Goal: Task Accomplishment & Management: Manage account settings

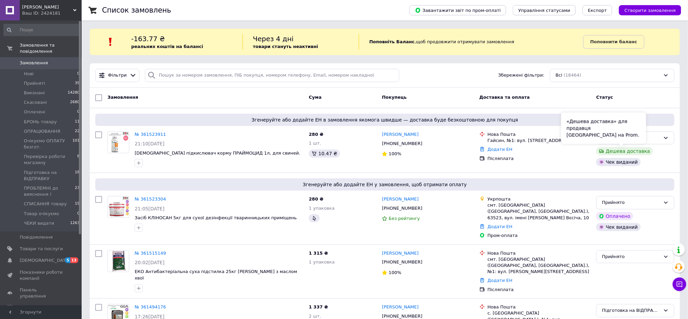
click at [639, 134] on div "«Дешева доставка» для продавця Новою Поштою на Prom." at bounding box center [603, 128] width 85 height 31
click at [656, 138] on div "Прийнято" at bounding box center [631, 137] width 59 height 7
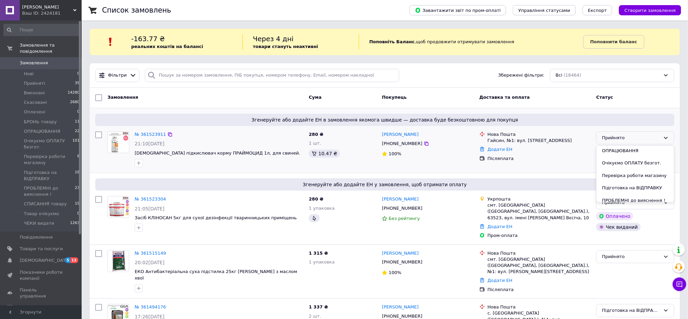
scroll to position [92, 0]
click at [621, 171] on li "СПИСАННЯ товару" at bounding box center [636, 172] width 78 height 13
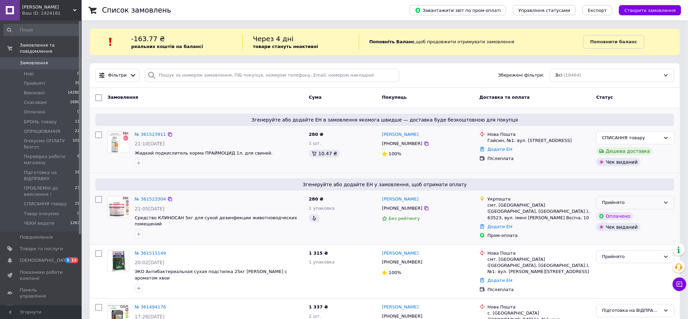
click at [617, 204] on div "Прийнято" at bounding box center [631, 202] width 59 height 7
click at [621, 236] on li "СПИСАННЯ товару" at bounding box center [636, 236] width 78 height 13
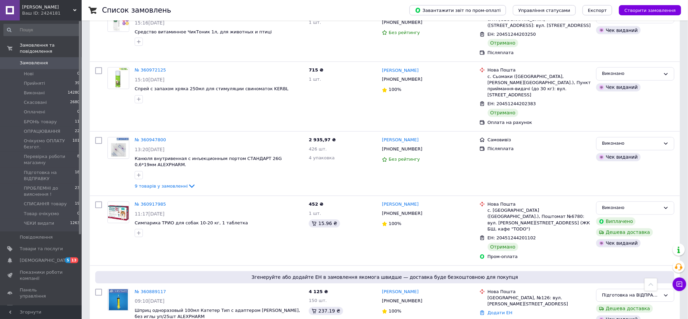
scroll to position [2041, 0]
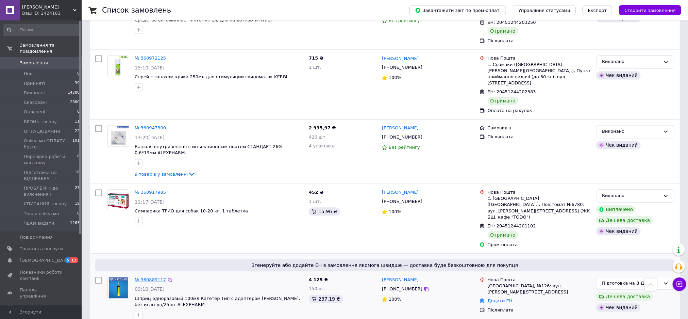
click at [156, 277] on link "№ 360889117" at bounding box center [150, 279] width 31 height 5
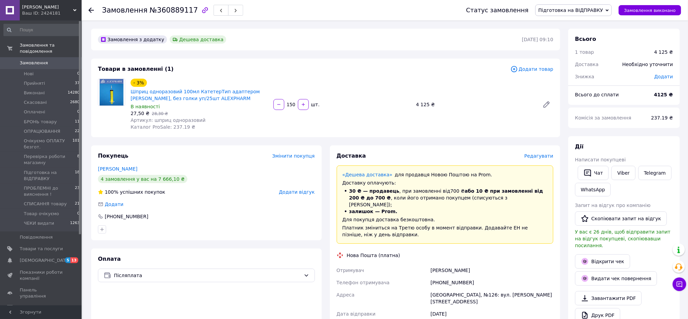
click at [91, 9] on icon at bounding box center [90, 9] width 5 height 5
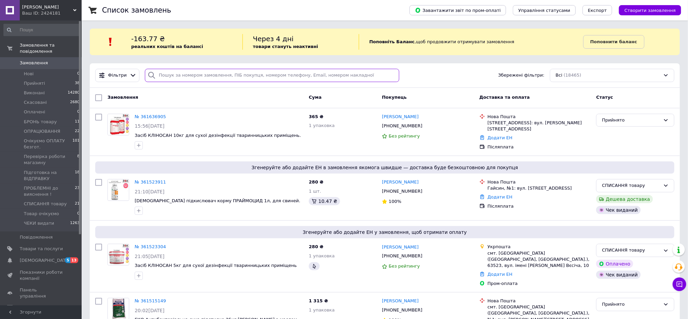
click at [168, 76] on input "search" at bounding box center [272, 75] width 254 height 13
type input "захарюк"
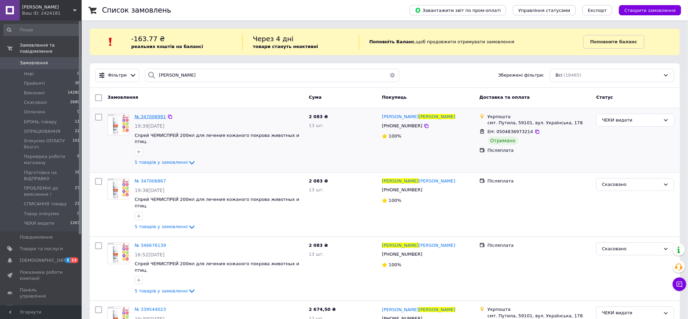
click at [148, 115] on span "№ 347006991" at bounding box center [150, 116] width 31 height 5
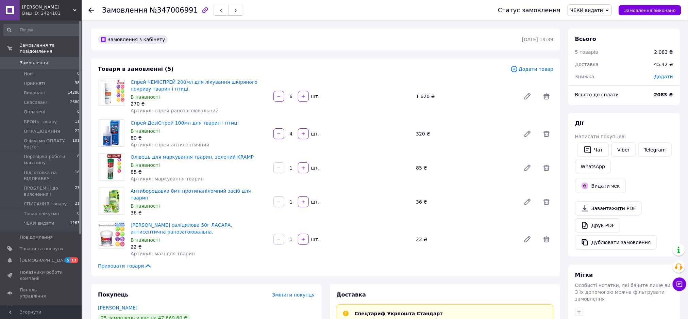
scroll to position [22, 0]
click at [631, 245] on button "Дублювати замовлення" at bounding box center [616, 242] width 82 height 14
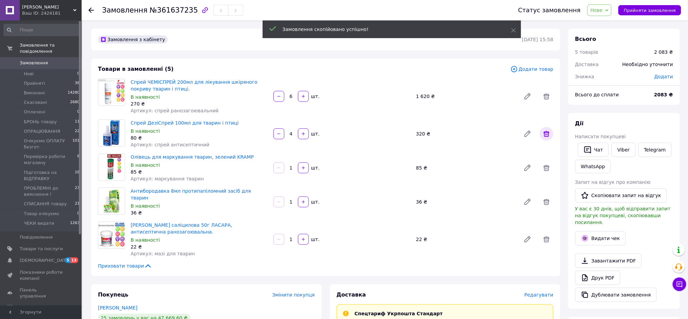
click at [545, 135] on icon at bounding box center [546, 134] width 8 height 8
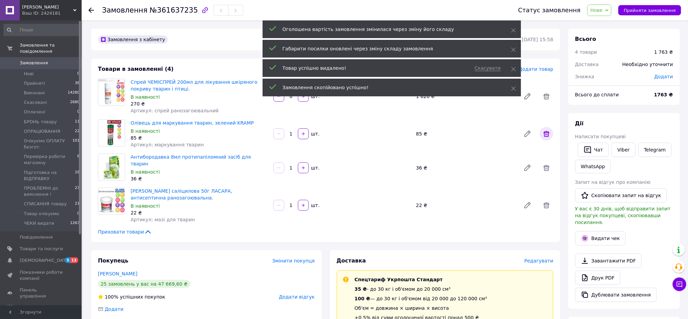
click at [548, 136] on icon at bounding box center [546, 134] width 8 height 8
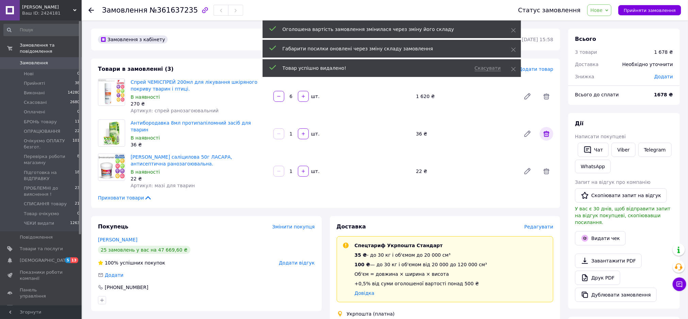
click at [544, 131] on icon at bounding box center [546, 134] width 8 height 8
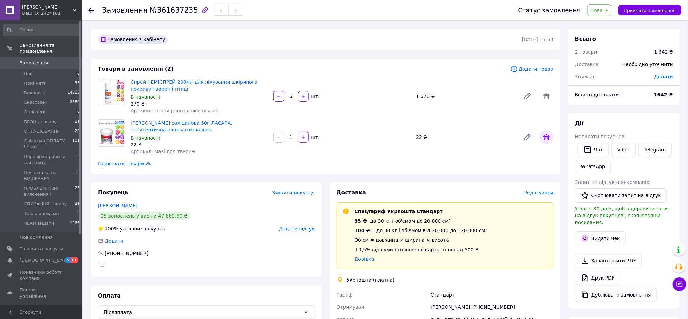
click at [545, 137] on icon at bounding box center [546, 137] width 8 height 8
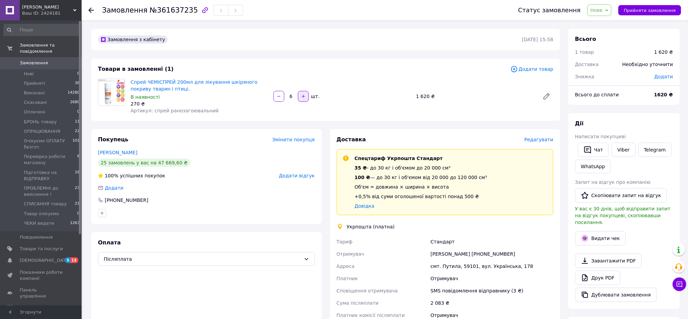
click at [305, 98] on icon "button" at bounding box center [303, 96] width 5 height 5
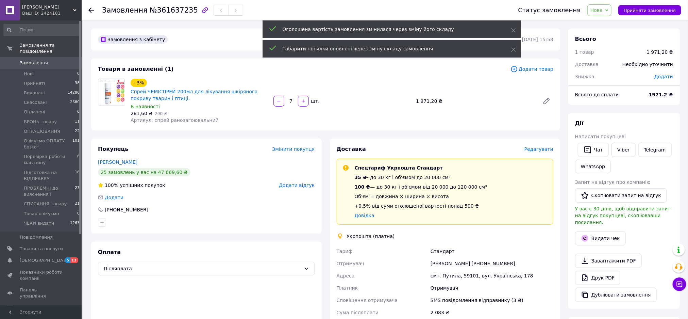
click at [280, 103] on icon "button" at bounding box center [279, 101] width 5 height 5
type input "6"
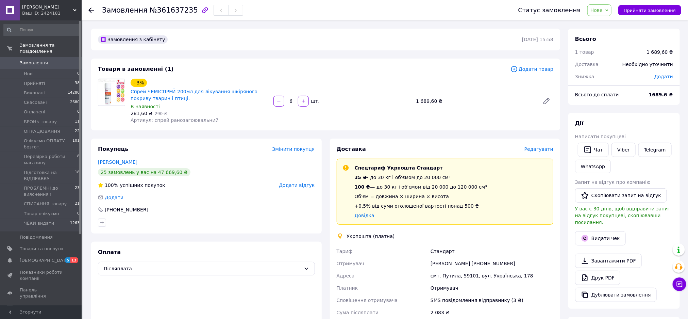
click at [602, 10] on span "Нове" at bounding box center [596, 9] width 12 height 5
click at [620, 59] on li "СПИСАННЯ товару" at bounding box center [623, 57] width 71 height 10
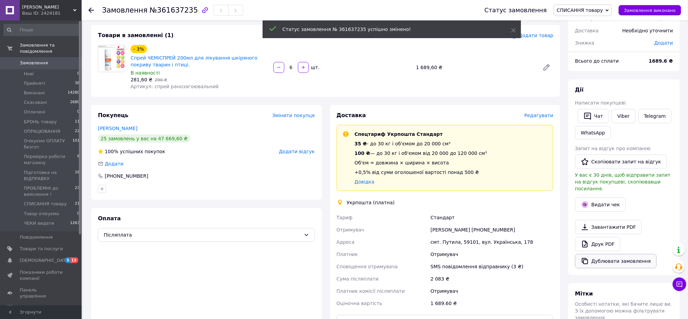
scroll to position [51, 0]
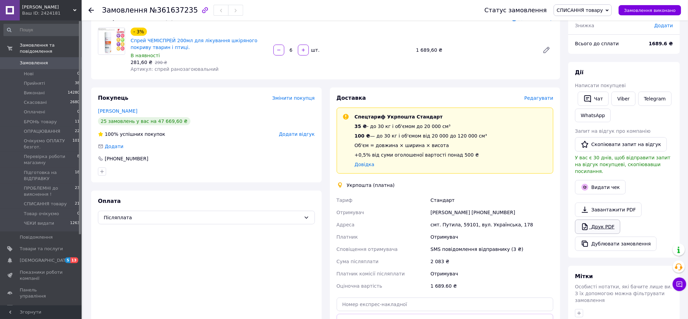
click at [611, 224] on link "Друк PDF" at bounding box center [597, 226] width 45 height 14
click at [609, 182] on button "Видати чек" at bounding box center [600, 187] width 51 height 14
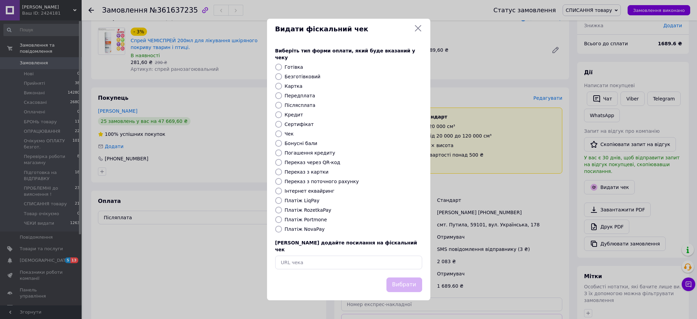
click at [277, 74] on input "Безготівковий" at bounding box center [278, 76] width 7 height 7
radio input "true"
click at [407, 279] on button "Вибрати" at bounding box center [404, 284] width 36 height 15
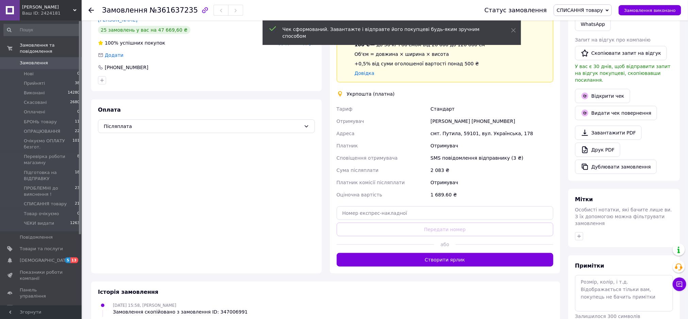
scroll to position [153, 0]
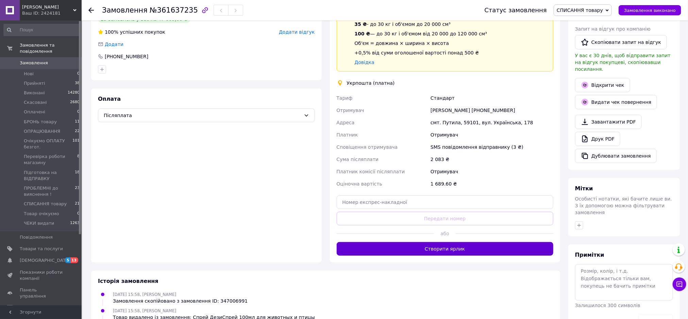
click at [450, 251] on button "Створити ярлик" at bounding box center [445, 249] width 217 height 14
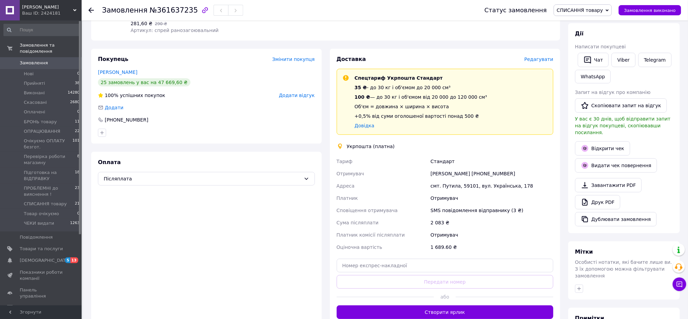
scroll to position [102, 0]
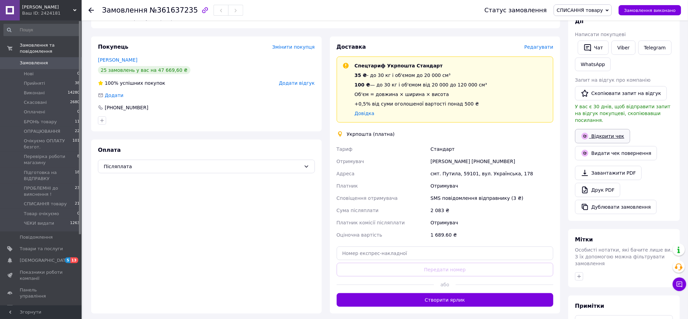
click at [608, 129] on link "Відкрити чек" at bounding box center [602, 136] width 55 height 14
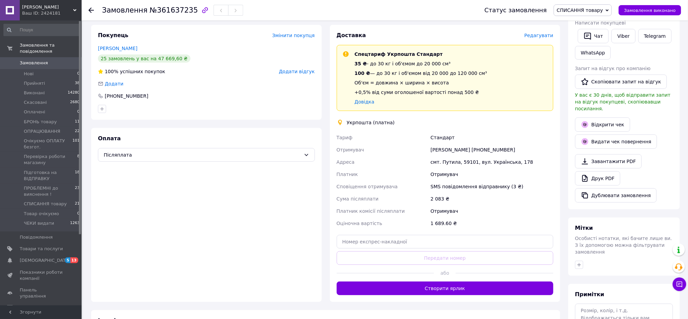
scroll to position [0, 0]
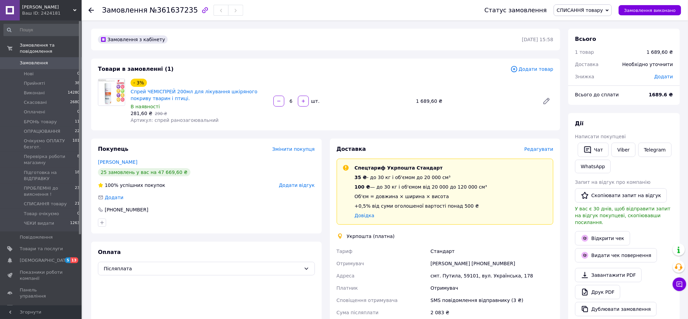
click at [92, 8] on icon at bounding box center [90, 9] width 5 height 5
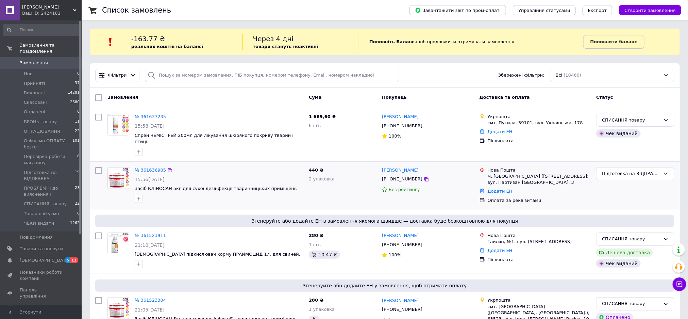
click at [154, 167] on link "№ 361636905" at bounding box center [150, 169] width 31 height 5
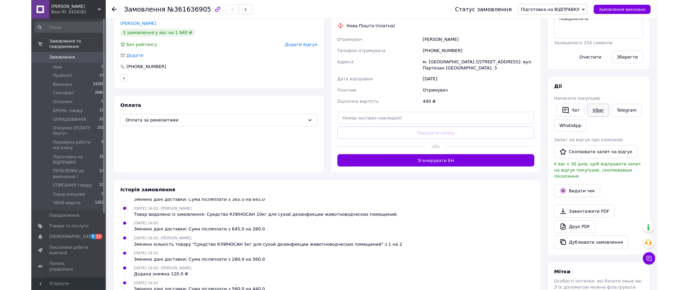
scroll to position [153, 0]
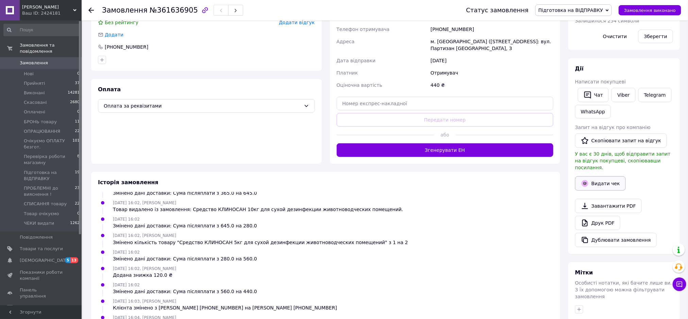
click at [603, 176] on button "Видати чек" at bounding box center [600, 183] width 51 height 14
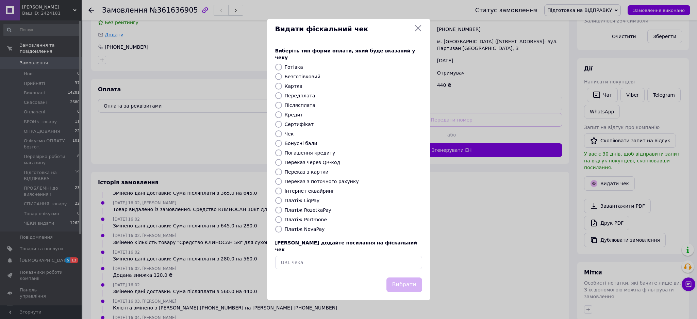
click at [277, 76] on input "Безготівковий" at bounding box center [278, 76] width 7 height 7
radio input "true"
click at [410, 284] on button "Вибрати" at bounding box center [404, 284] width 36 height 15
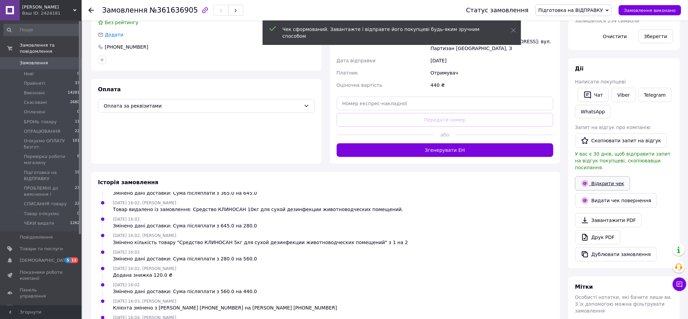
click at [608, 176] on link "Відкрити чек" at bounding box center [602, 183] width 55 height 14
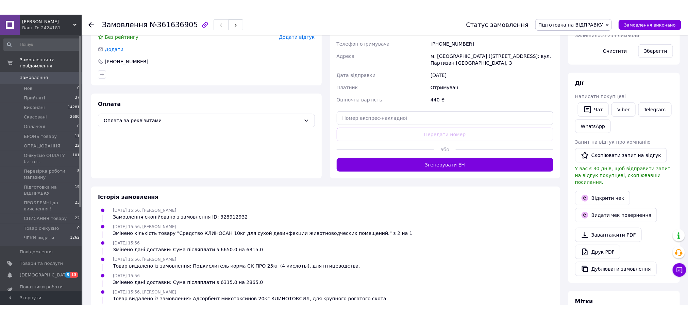
scroll to position [0, 0]
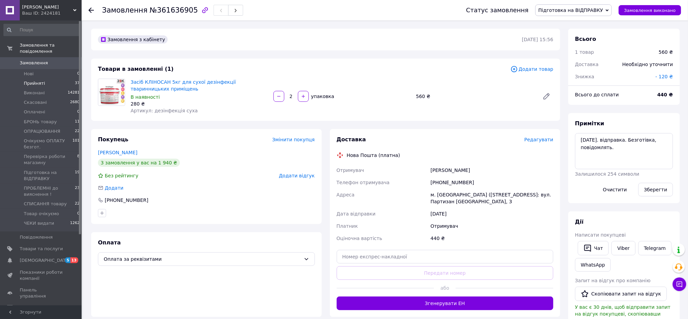
click at [33, 80] on span "Прийняті" at bounding box center [34, 83] width 21 height 6
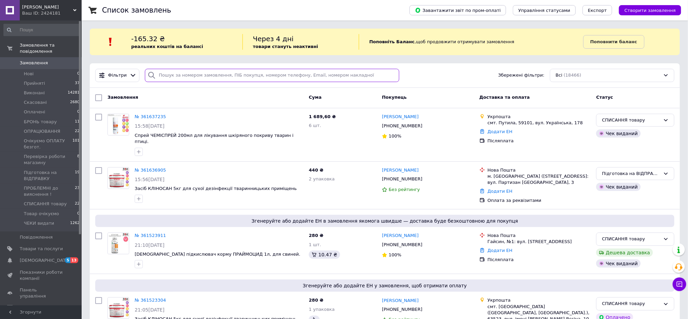
click at [187, 71] on input "search" at bounding box center [272, 75] width 254 height 13
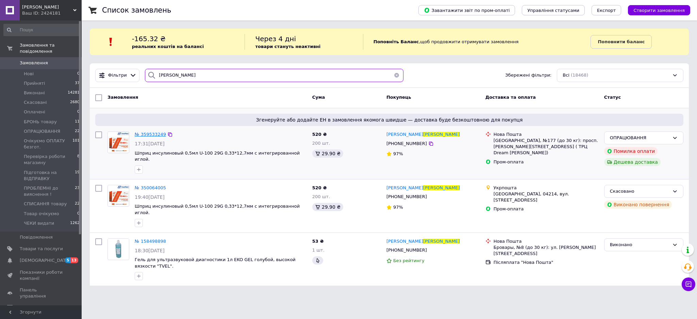
type input "горкун"
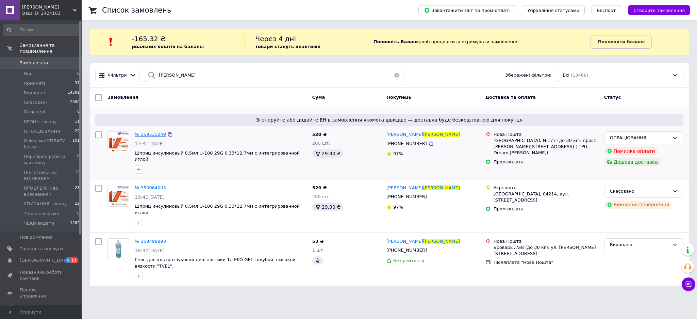
click at [141, 136] on span "№ 359533249" at bounding box center [150, 134] width 31 height 5
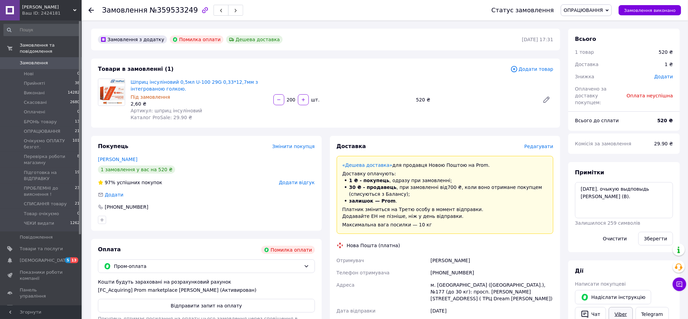
click at [617, 307] on link "Viber" at bounding box center [621, 314] width 24 height 14
click at [90, 10] on use at bounding box center [90, 9] width 5 height 5
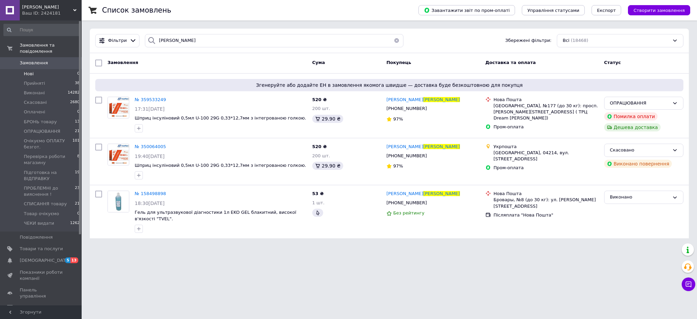
click at [31, 71] on span "Нові" at bounding box center [29, 74] width 10 height 6
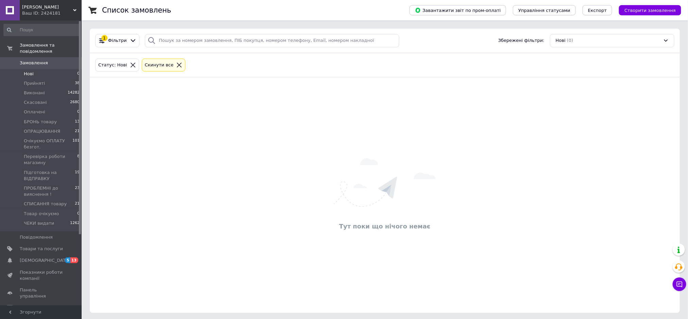
click at [31, 60] on span "Замовлення" at bounding box center [34, 63] width 28 height 6
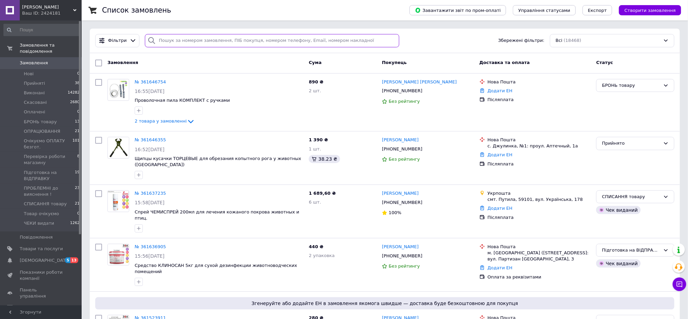
click at [185, 37] on input "search" at bounding box center [272, 40] width 254 height 13
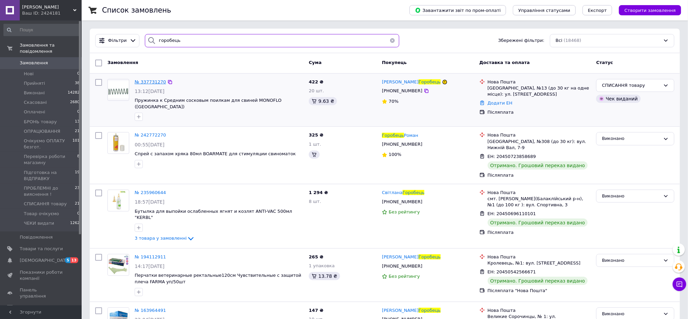
type input "горобець"
click at [149, 83] on span "№ 337731270" at bounding box center [150, 81] width 31 height 5
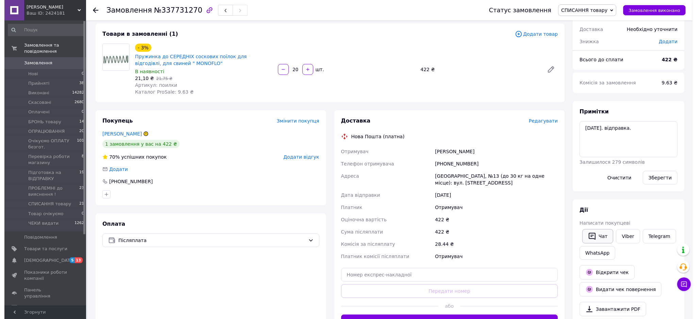
scroll to position [102, 0]
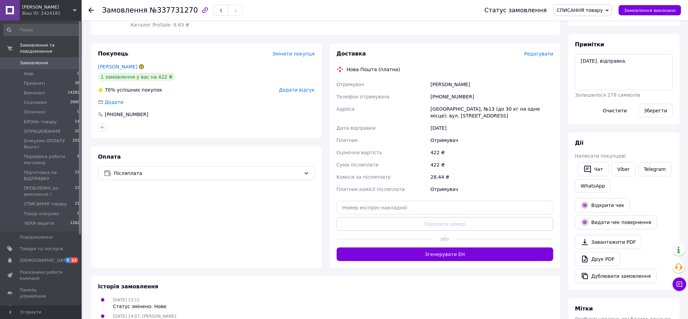
click at [539, 51] on span "Редагувати" at bounding box center [538, 53] width 29 height 5
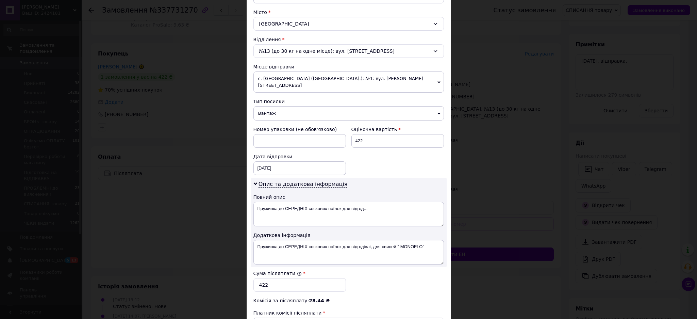
scroll to position [180, 0]
click at [302, 106] on span "Вантаж" at bounding box center [348, 113] width 190 height 14
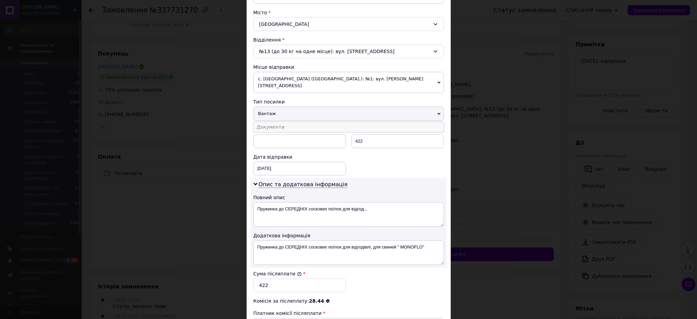
click at [283, 125] on li "Документи" at bounding box center [348, 127] width 190 height 10
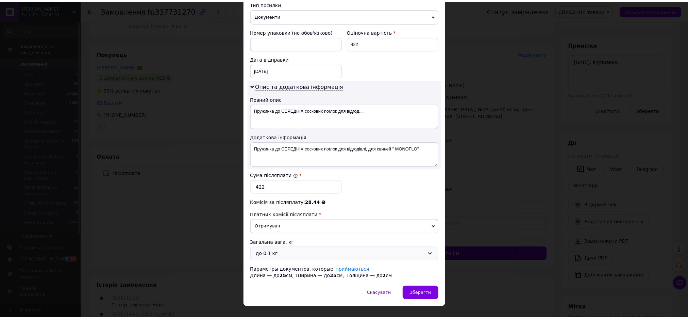
scroll to position [282, 0]
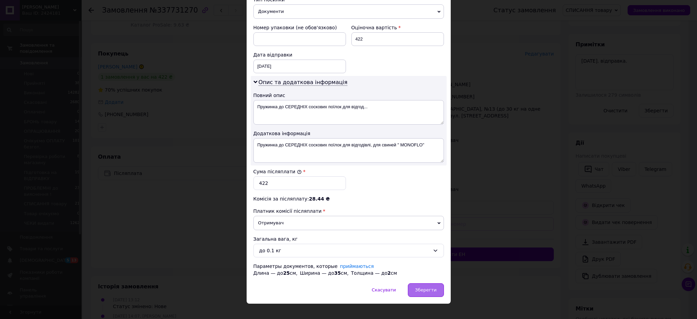
click at [423, 287] on span "Зберегти" at bounding box center [425, 289] width 21 height 5
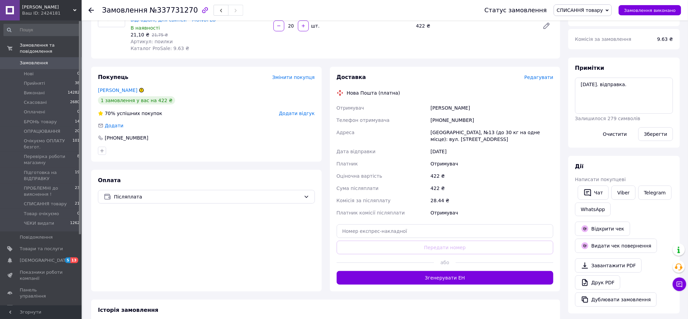
scroll to position [102, 0]
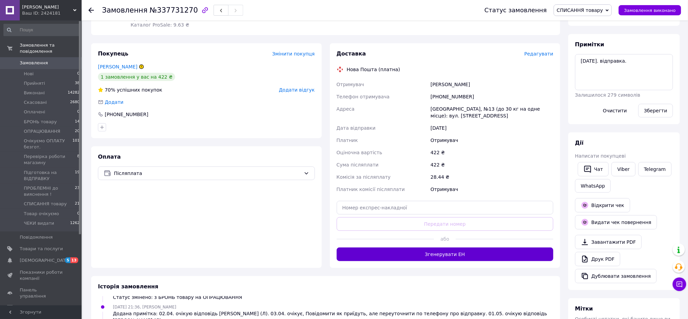
click at [462, 255] on button "Згенерувати ЕН" at bounding box center [445, 254] width 217 height 14
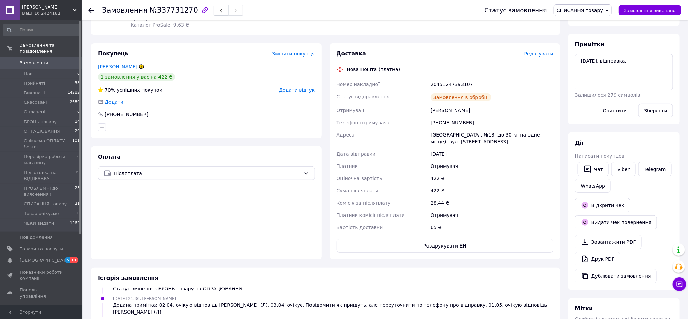
scroll to position [124, 0]
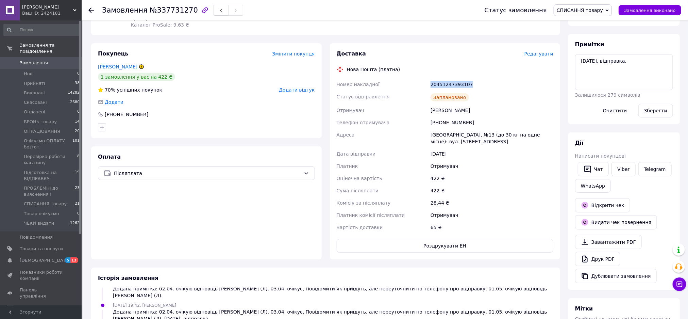
drag, startPoint x: 430, startPoint y: 83, endPoint x: 473, endPoint y: 88, distance: 43.2
click at [473, 88] on div "20451247393107" at bounding box center [492, 84] width 126 height 12
copy div "20451247393107"
click at [91, 9] on icon at bounding box center [90, 9] width 5 height 5
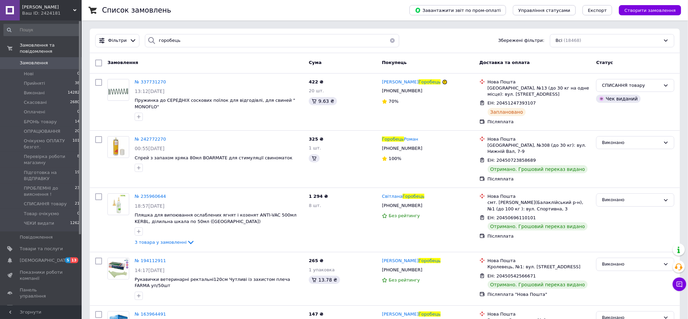
click at [35, 60] on span "Замовлення" at bounding box center [34, 63] width 28 height 6
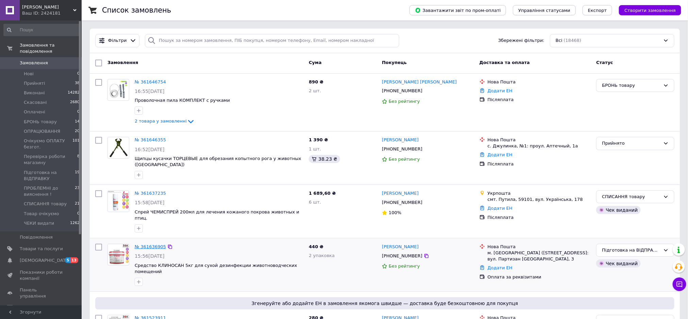
click at [148, 244] on link "№ 361636905" at bounding box center [150, 246] width 31 height 5
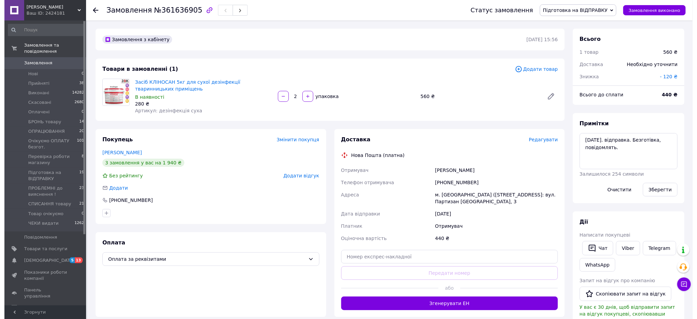
scroll to position [189, 0]
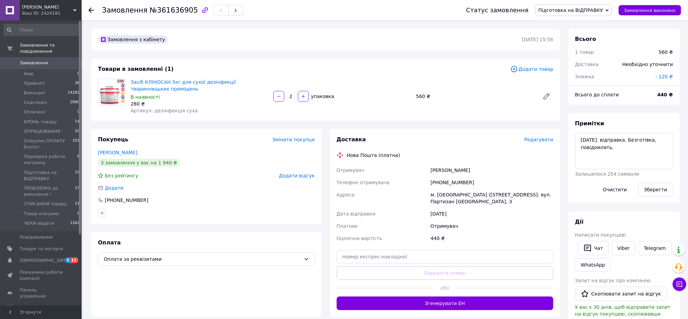
click at [91, 7] on use at bounding box center [90, 9] width 5 height 5
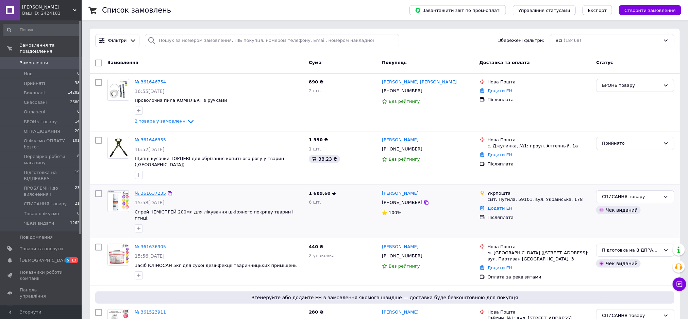
click at [153, 190] on link "№ 361637235" at bounding box center [150, 192] width 31 height 5
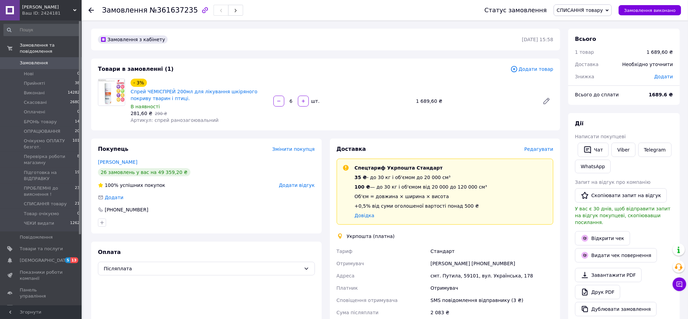
click at [542, 149] on span "Редагувати" at bounding box center [538, 148] width 29 height 5
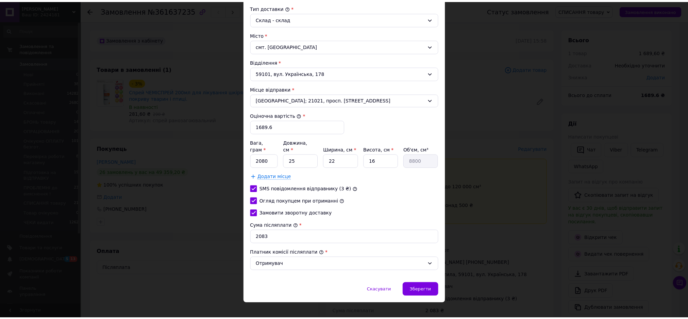
scroll to position [190, 0]
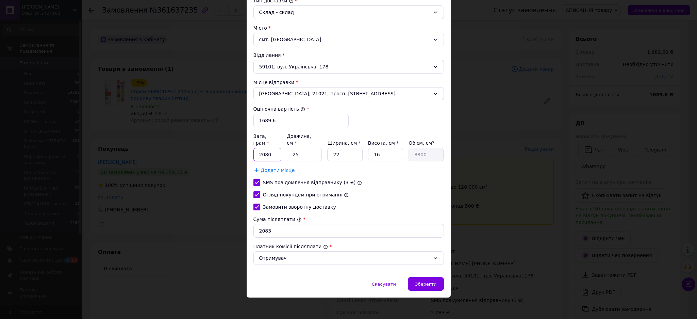
click at [275, 148] on input "2080" at bounding box center [267, 155] width 28 height 14
type input "2"
type input "1330"
click at [304, 151] on input "25" at bounding box center [304, 155] width 35 height 14
type input "2"
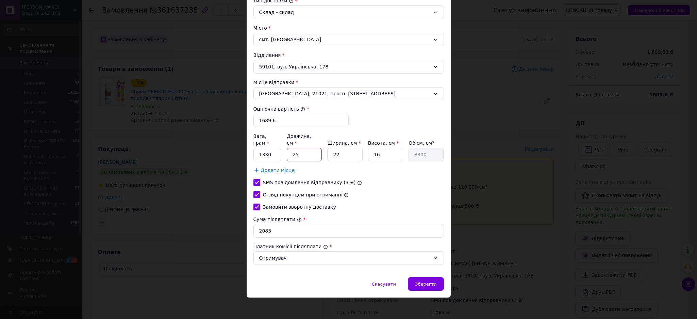
type input "704"
type input "26"
type input "9152"
type input "26"
click at [351, 153] on input "22" at bounding box center [344, 155] width 35 height 14
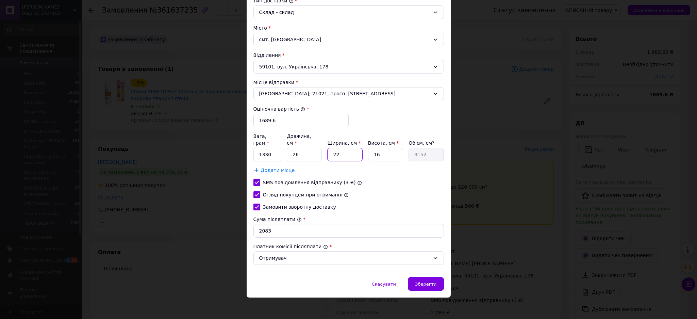
type input "2"
type input "832"
type input "1"
type input "416"
type input "13"
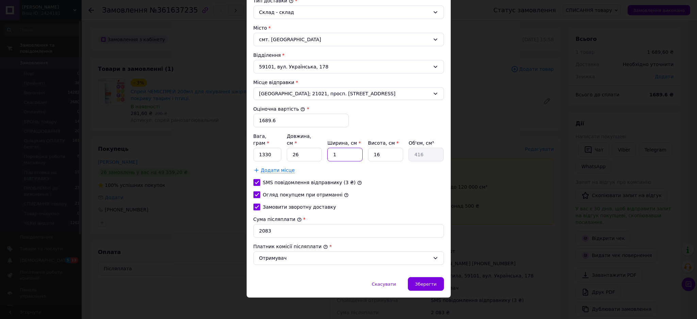
type input "5408"
type input "13"
click at [385, 148] on input "16" at bounding box center [385, 155] width 35 height 14
type input "1"
type input "338"
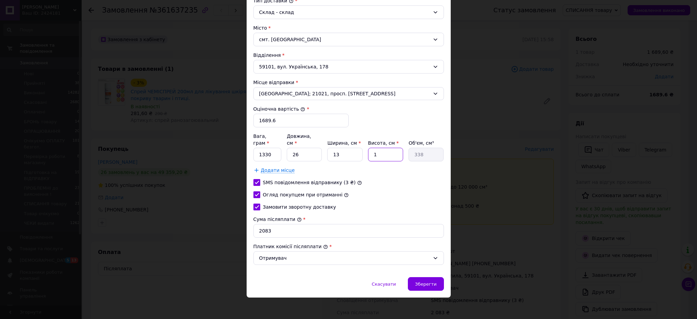
type input "17"
type input "5746"
type input "17"
click at [282, 227] on input "2083" at bounding box center [348, 231] width 190 height 14
type input "2"
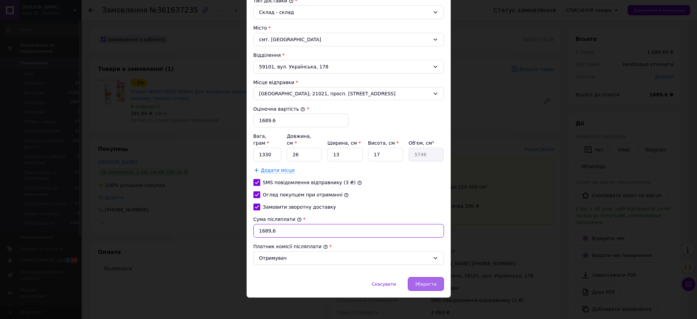
type input "1689,6"
click at [425, 284] on span "Зберегти" at bounding box center [425, 283] width 21 height 5
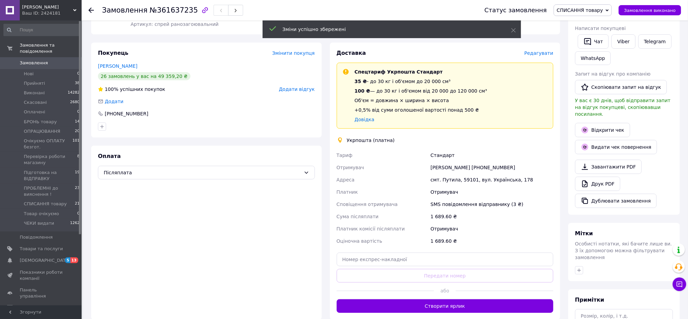
scroll to position [102, 0]
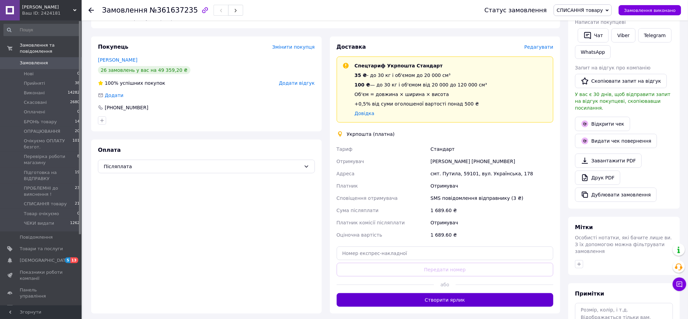
click at [425, 301] on button "Створити ярлик" at bounding box center [445, 300] width 217 height 14
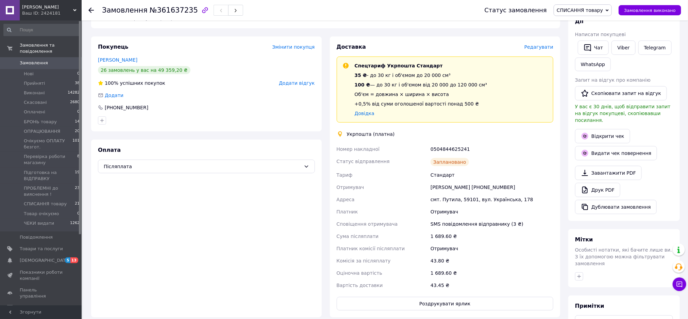
scroll to position [153, 0]
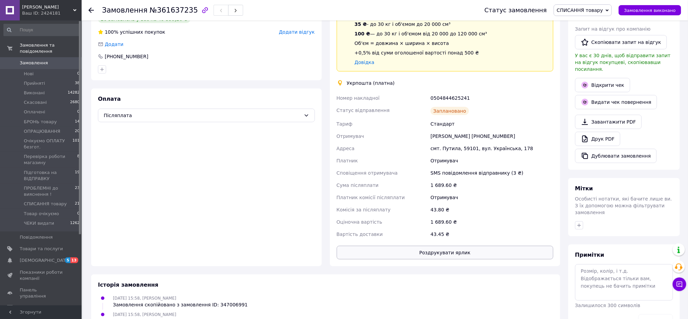
click at [477, 252] on button "Роздрукувати ярлик" at bounding box center [445, 253] width 217 height 14
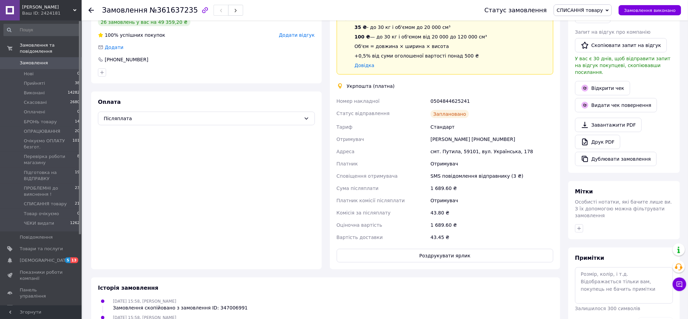
scroll to position [0, 0]
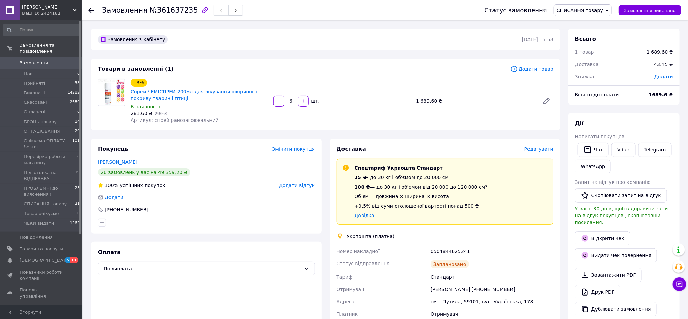
click at [92, 6] on div at bounding box center [95, 10] width 14 height 20
click at [90, 9] on icon at bounding box center [90, 9] width 5 height 5
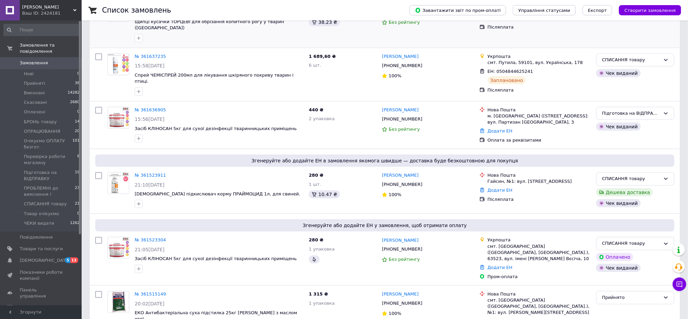
scroll to position [153, 0]
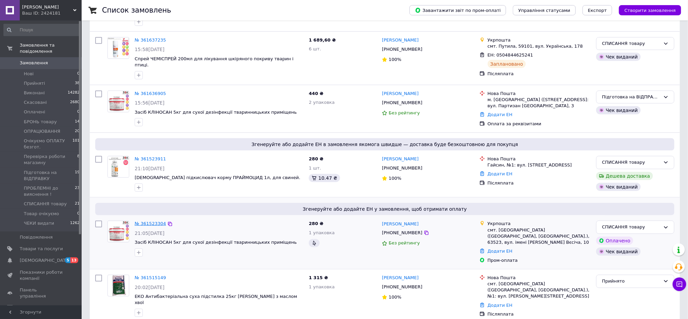
click at [145, 221] on link "№ 361523304" at bounding box center [150, 223] width 31 height 5
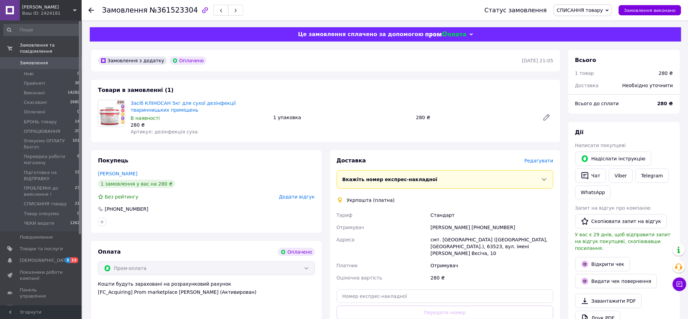
click at [543, 163] on span "Редагувати" at bounding box center [538, 160] width 29 height 5
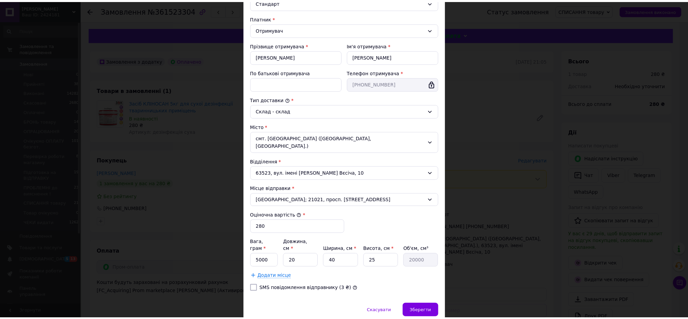
scroll to position [111, 0]
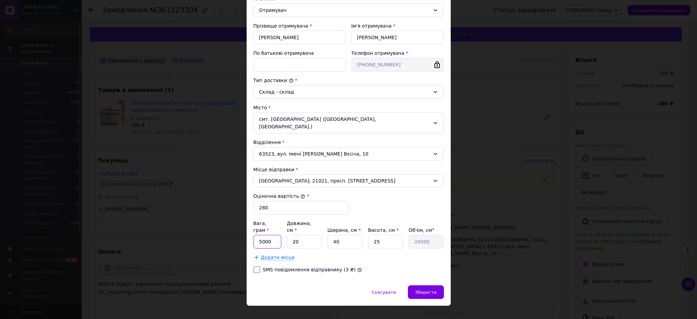
click at [265, 235] on input "5000" at bounding box center [267, 242] width 28 height 14
type input "5410"
click at [306, 235] on input "20" at bounding box center [304, 242] width 35 height 14
type input "2"
type input "2000"
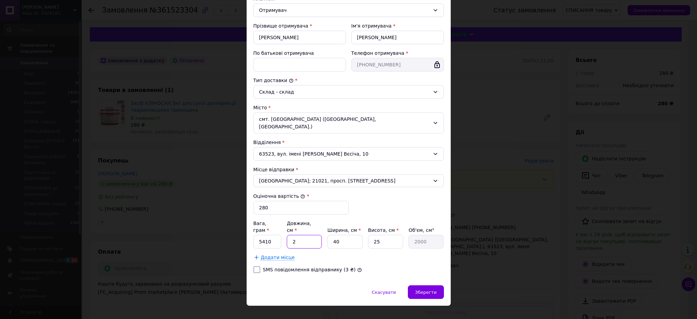
type input "27"
type input "27000"
type input "27"
click at [354, 235] on input "40" at bounding box center [344, 242] width 35 height 14
type input "4"
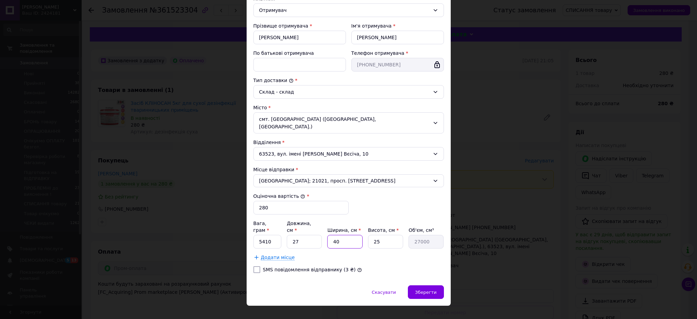
type input "2700"
type input "2"
type input "1350"
type input "27"
type input "18225"
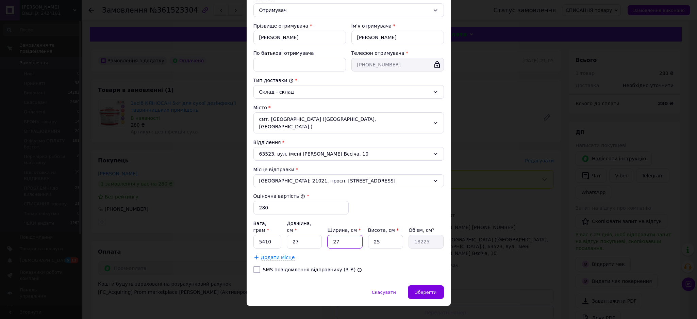
type input "27"
click at [385, 235] on input "25" at bounding box center [385, 242] width 35 height 14
type input "2"
type input "1458"
type input "1"
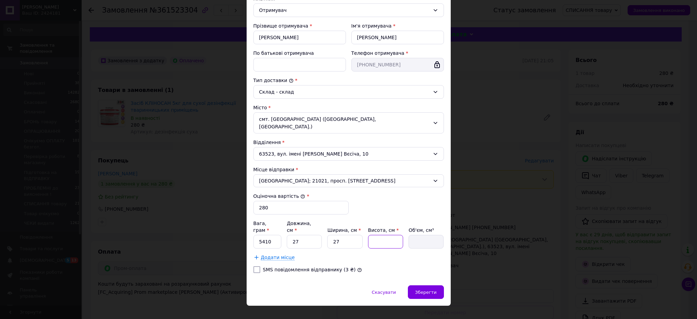
type input "729"
type input "18"
type input "13122"
type input "18"
click at [253, 266] on input "SMS повідомлення відправнику (3 ₴)" at bounding box center [256, 269] width 7 height 7
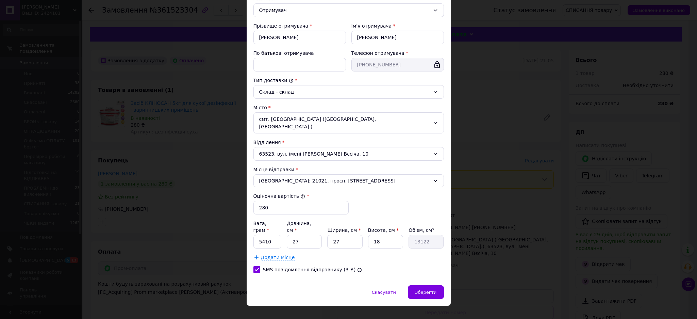
checkbox input "true"
click at [423, 289] on span "Зберегти" at bounding box center [425, 291] width 21 height 5
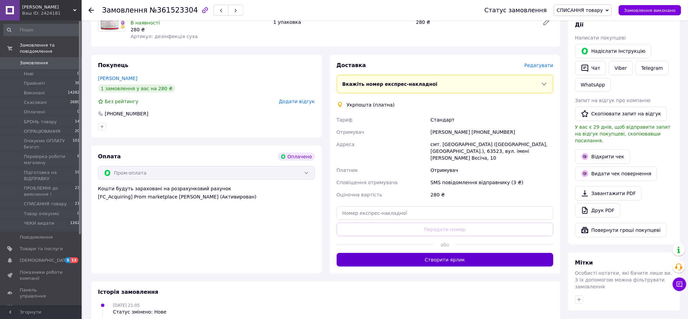
scroll to position [102, 0]
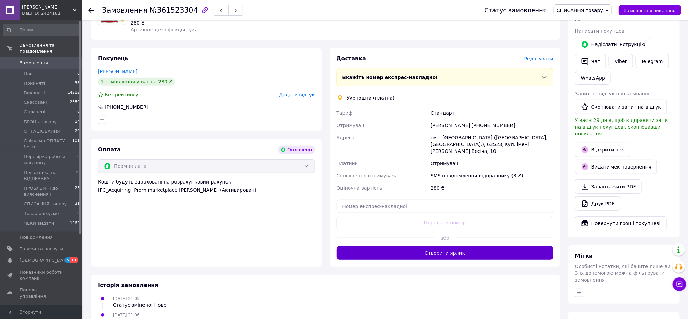
click at [445, 246] on button "Створити ярлик" at bounding box center [445, 253] width 217 height 14
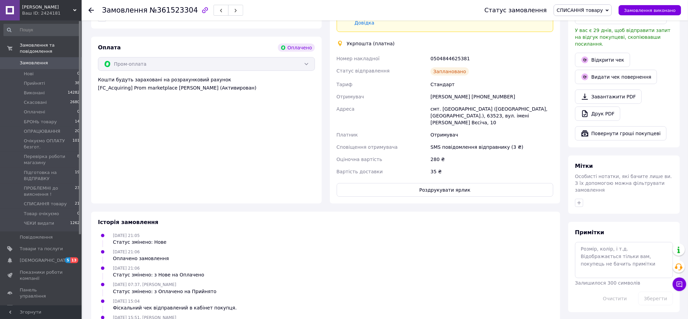
scroll to position [244, 0]
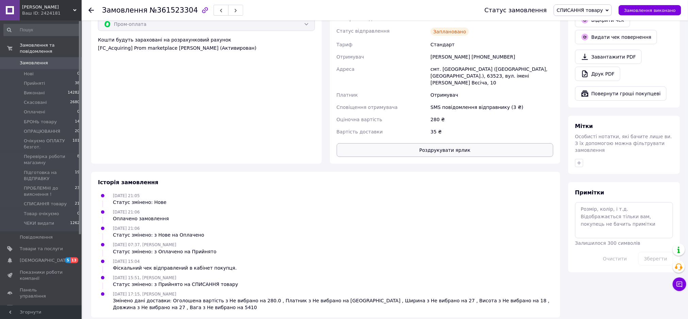
click at [439, 143] on button "Роздрукувати ярлик" at bounding box center [445, 150] width 217 height 14
click at [90, 11] on use at bounding box center [90, 9] width 5 height 5
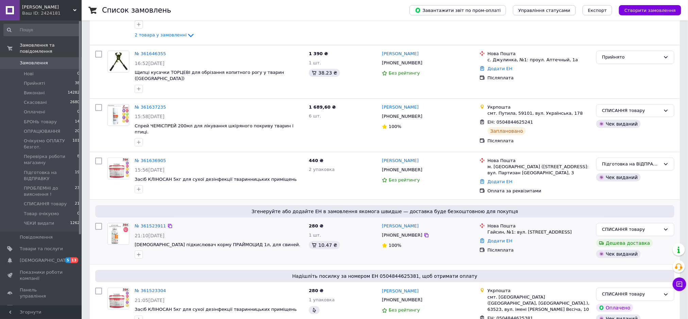
scroll to position [102, 0]
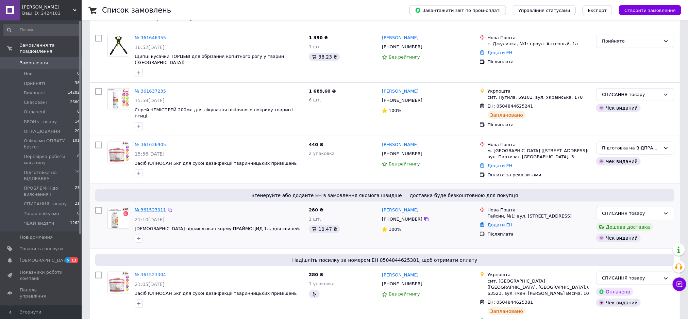
click at [153, 207] on link "№ 361523911" at bounding box center [150, 209] width 31 height 5
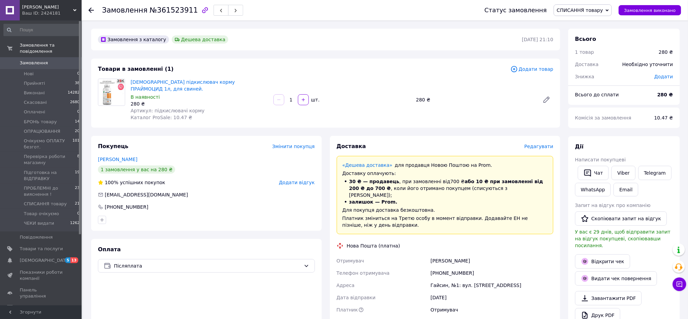
click at [539, 144] on span "Редагувати" at bounding box center [538, 146] width 29 height 5
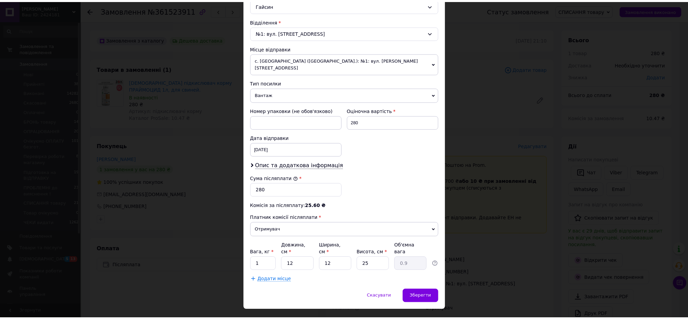
scroll to position [204, 0]
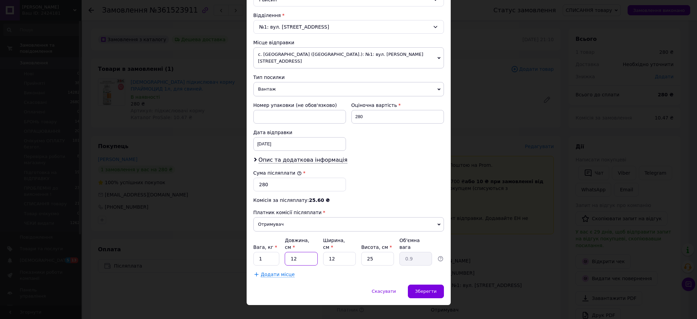
click at [301, 252] on input "12" at bounding box center [301, 259] width 33 height 14
type input "1"
type input "0.1"
type input "2"
type input "0.15"
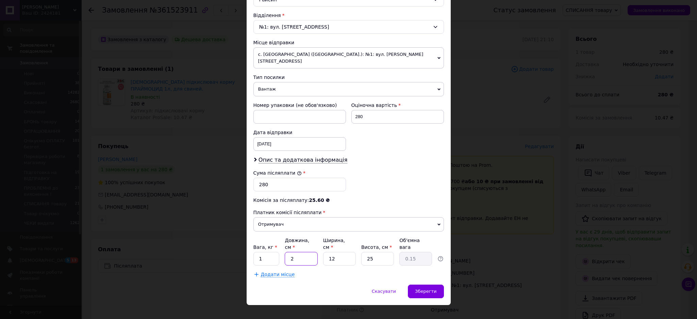
type input "26"
type input "1.95"
type input "26"
click at [343, 252] on input "12" at bounding box center [339, 259] width 33 height 14
type input "126"
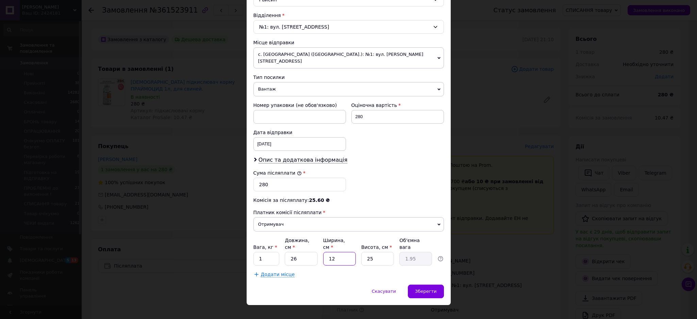
type input "20.48"
type input "12"
type input "1.95"
type input "1"
type input "0.16"
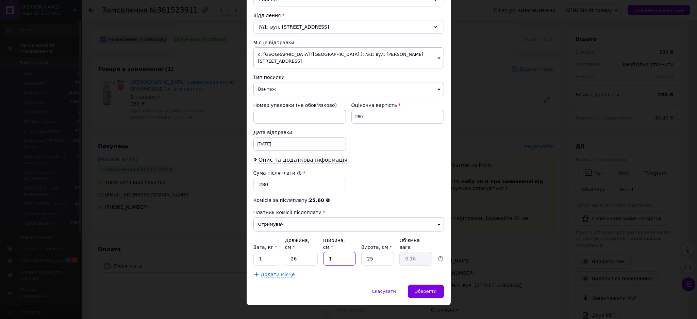
type input "13"
type input "2.11"
type input "13"
click at [379, 252] on input "25" at bounding box center [377, 259] width 33 height 14
type input "2"
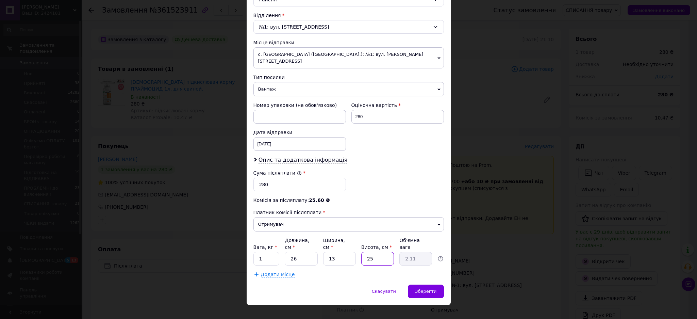
type input "0.17"
type input "9"
type input "0.76"
type input "9"
click at [421, 288] on span "Зберегти" at bounding box center [425, 290] width 21 height 5
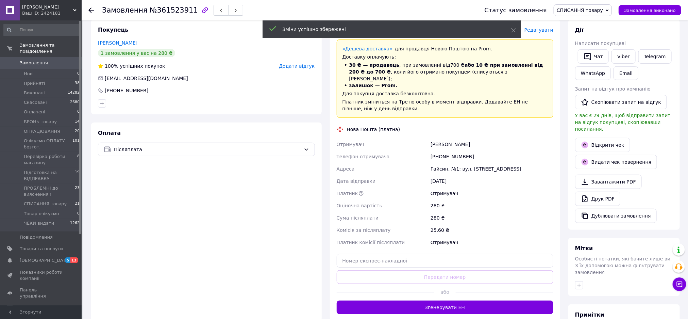
scroll to position [153, 0]
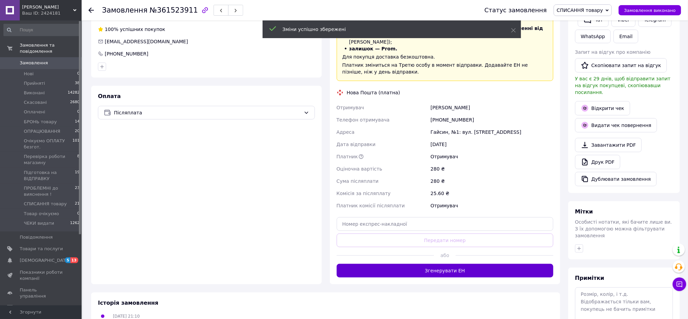
click at [417, 264] on button "Згенерувати ЕН" at bounding box center [445, 271] width 217 height 14
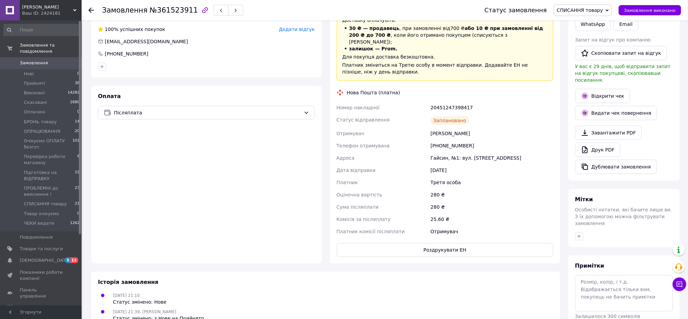
click at [90, 9] on use at bounding box center [90, 9] width 5 height 5
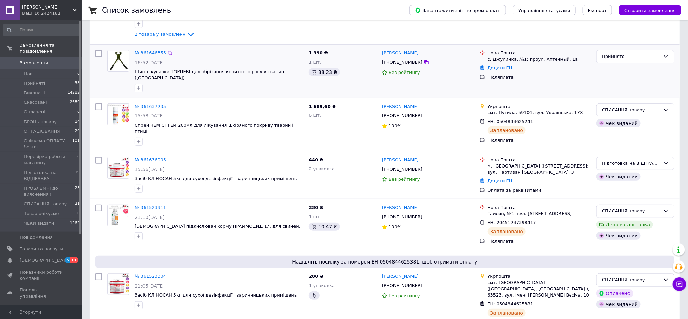
scroll to position [102, 0]
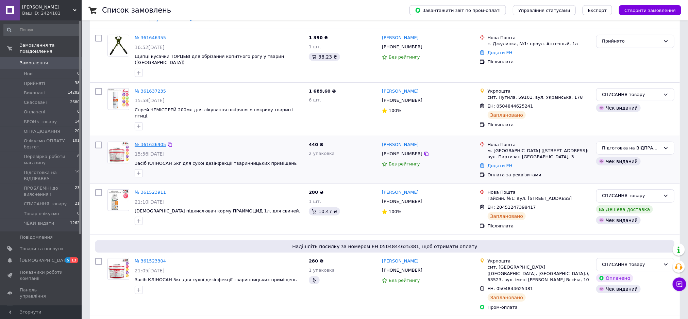
click at [150, 142] on link "№ 361636905" at bounding box center [150, 144] width 31 height 5
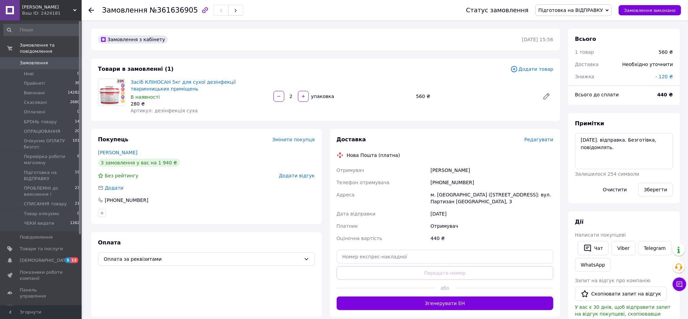
click at [546, 136] on div "Доставка Редагувати" at bounding box center [445, 140] width 217 height 8
click at [543, 143] on div "Редагувати" at bounding box center [538, 139] width 29 height 7
click at [538, 140] on span "Редагувати" at bounding box center [538, 139] width 29 height 5
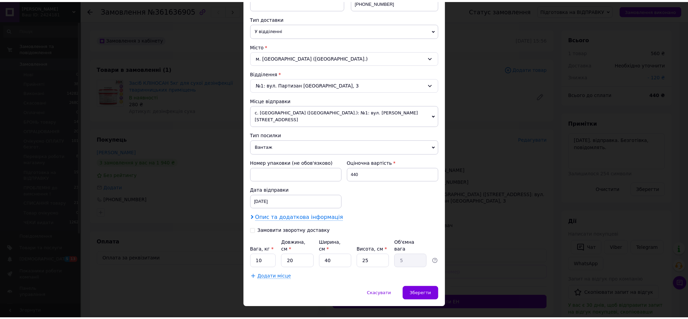
scroll to position [149, 0]
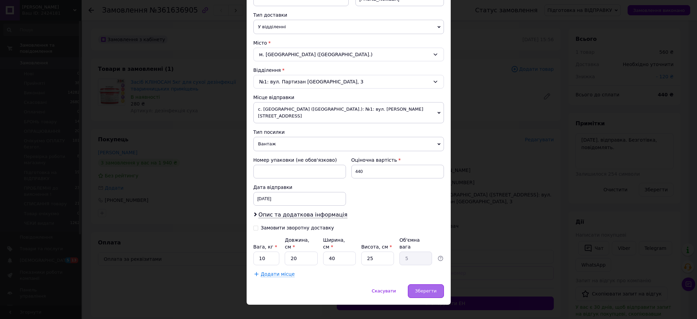
click at [418, 288] on span "Зберегти" at bounding box center [425, 290] width 21 height 5
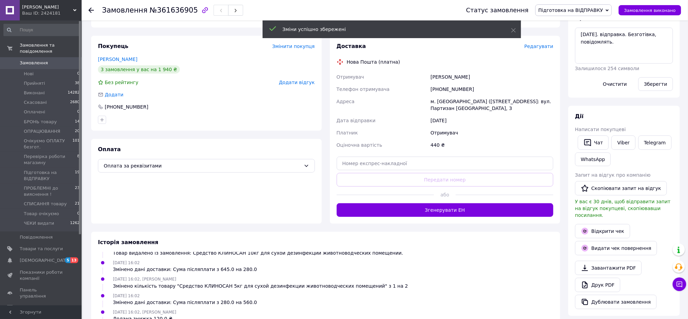
scroll to position [102, 0]
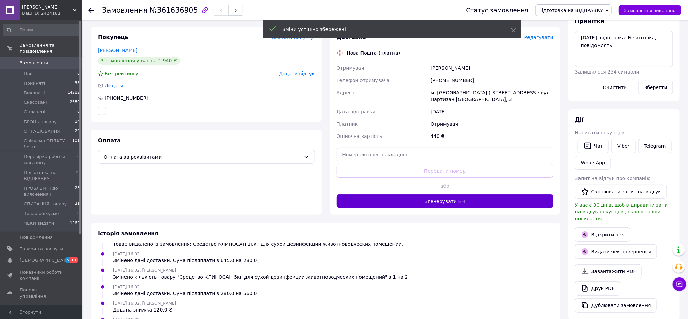
click at [432, 200] on button "Згенерувати ЕН" at bounding box center [445, 201] width 217 height 14
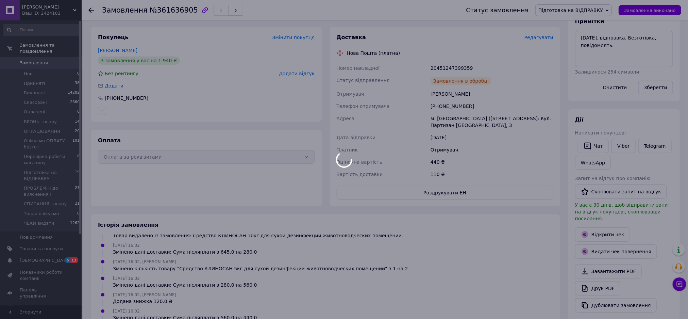
scroll to position [205, 0]
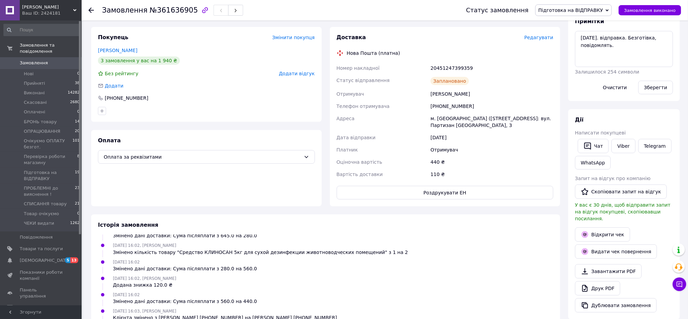
click at [89, 9] on icon at bounding box center [90, 9] width 5 height 5
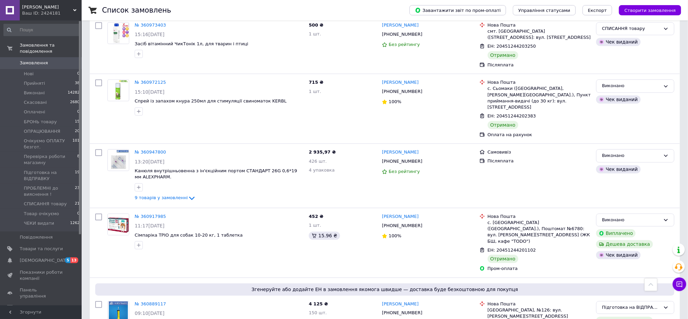
scroll to position [2296, 0]
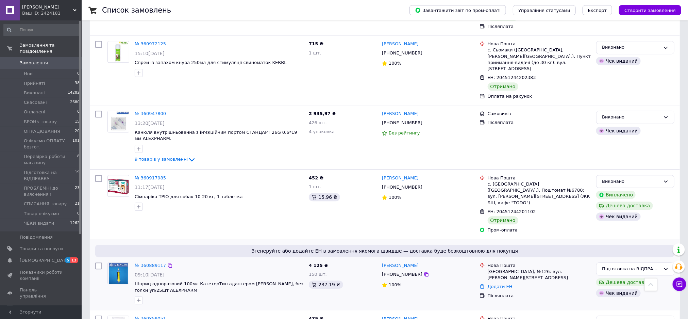
click at [147, 262] on div "№ 360889117" at bounding box center [150, 266] width 33 height 8
click at [151, 263] on link "№ 360889117" at bounding box center [150, 265] width 31 height 5
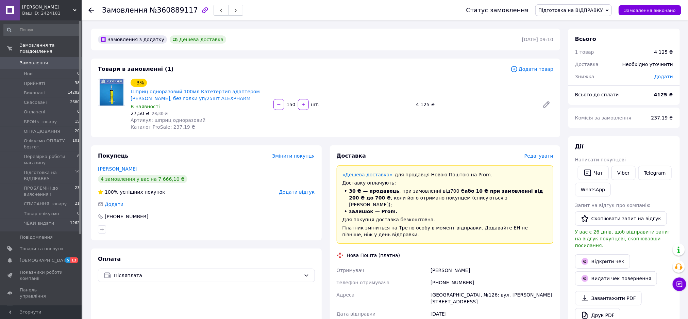
click at [545, 154] on span "Редагувати" at bounding box center [538, 155] width 29 height 5
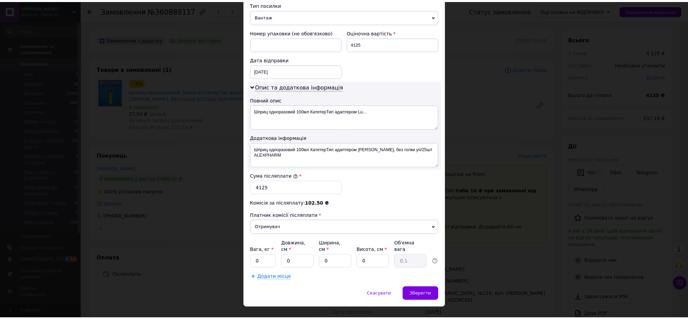
scroll to position [282, 0]
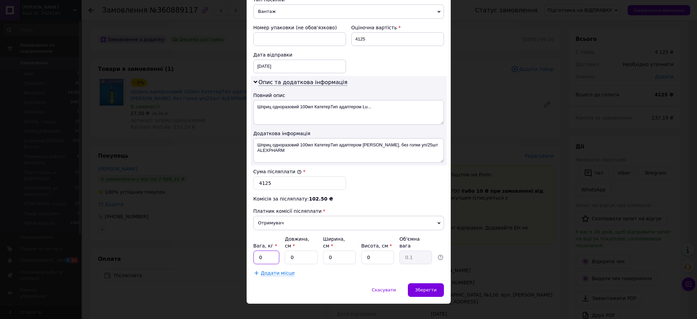
click at [262, 251] on input "0" at bounding box center [266, 257] width 26 height 14
type input "5"
click at [304, 250] on input "0" at bounding box center [301, 257] width 33 height 14
type input "6"
type input "0.1"
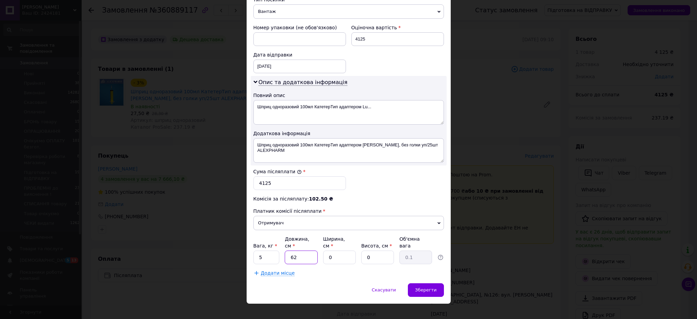
type input "62"
click at [336, 252] on input "0" at bounding box center [339, 257] width 33 height 14
type input "4"
type input "0.1"
type input "48"
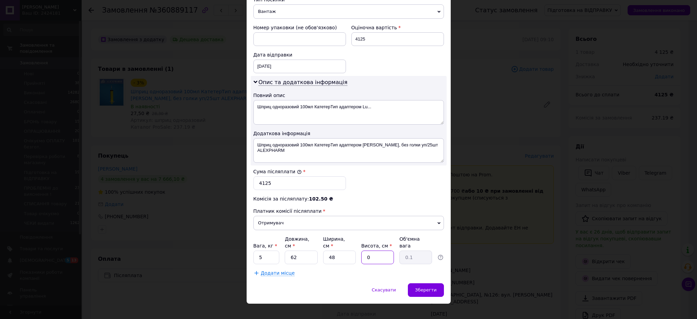
click at [377, 250] on input "0" at bounding box center [377, 257] width 33 height 14
type input "3"
type input "2.23"
type input "31"
type input "23.06"
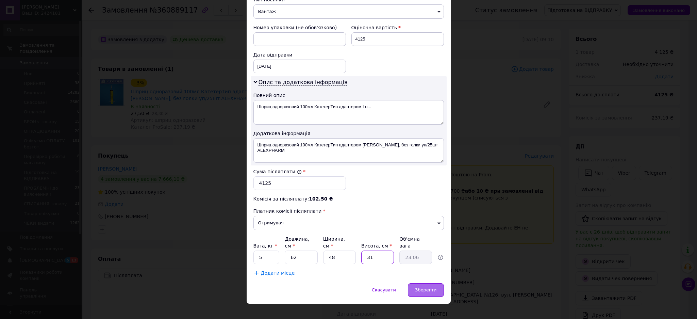
type input "31"
click at [431, 287] on span "Зберегти" at bounding box center [425, 289] width 21 height 5
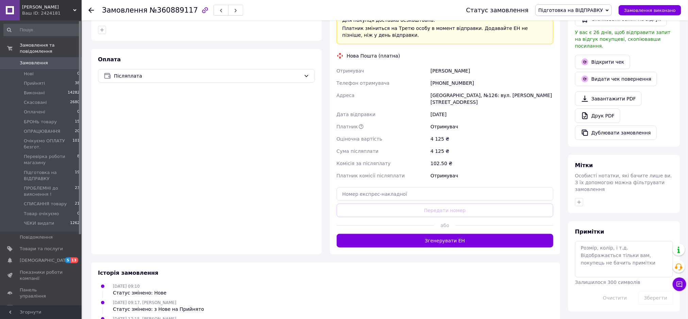
scroll to position [204, 0]
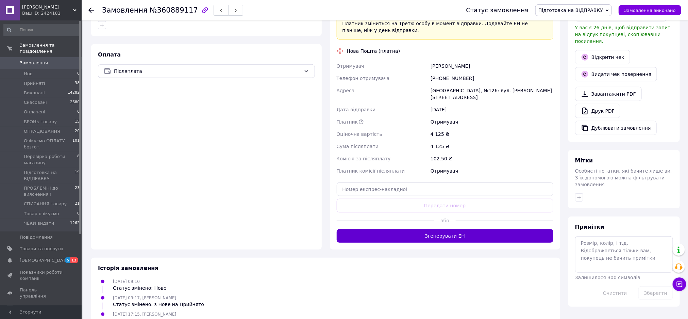
click at [428, 229] on button "Згенерувати ЕН" at bounding box center [445, 236] width 217 height 14
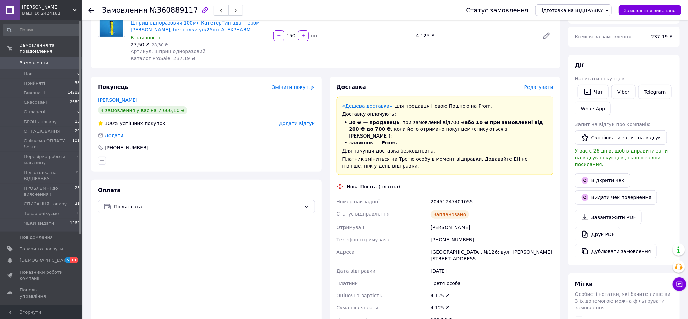
scroll to position [0, 0]
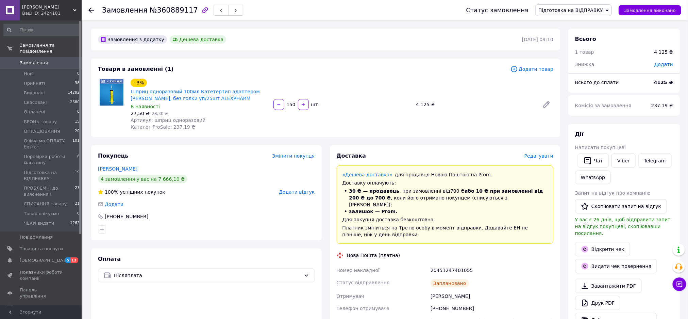
click at [92, 10] on use at bounding box center [90, 9] width 5 height 5
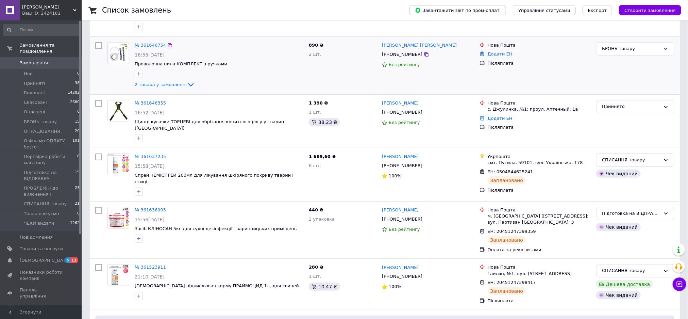
scroll to position [102, 0]
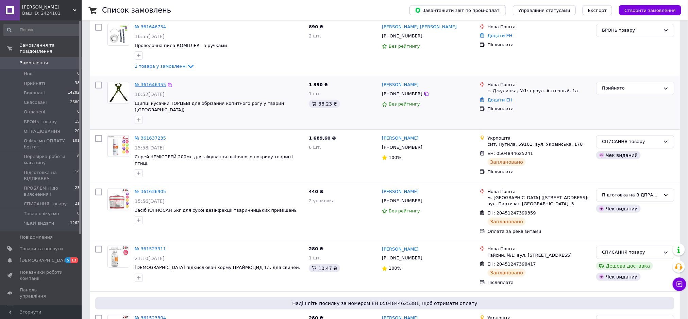
click at [150, 87] on link "№ 361646355" at bounding box center [150, 84] width 31 height 5
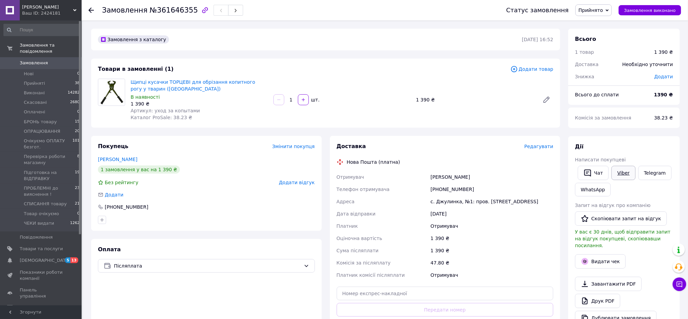
click at [622, 172] on link "Viber" at bounding box center [624, 173] width 24 height 14
click at [88, 9] on icon at bounding box center [90, 9] width 5 height 5
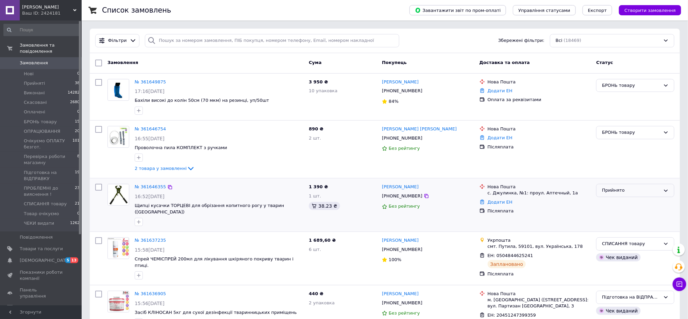
click at [616, 187] on div "Прийнято" at bounding box center [631, 190] width 59 height 7
click at [616, 199] on li "БРОНЬ товару" at bounding box center [636, 200] width 78 height 13
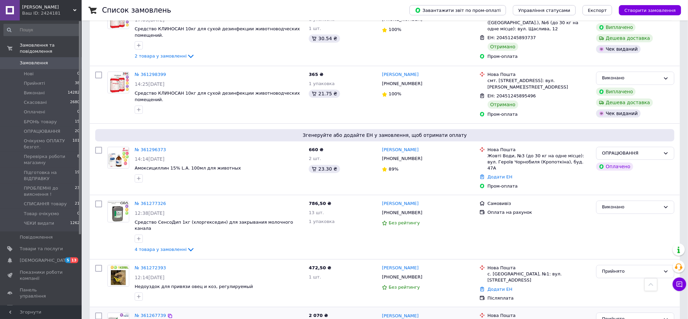
scroll to position [1071, 0]
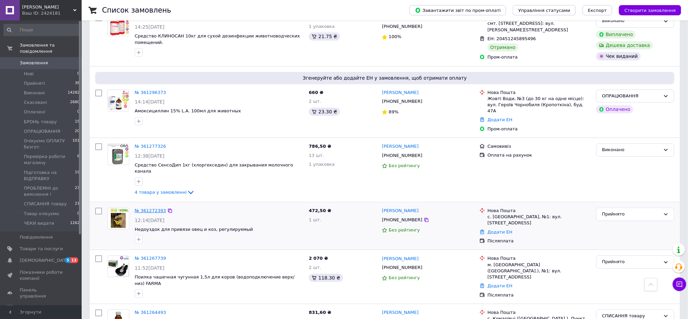
click at [154, 208] on link "№ 361272393" at bounding box center [150, 210] width 31 height 5
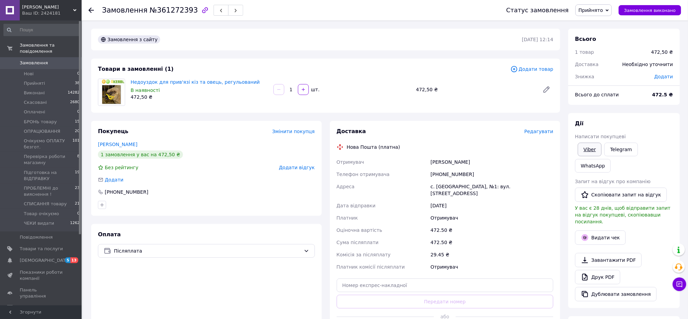
click at [589, 152] on link "Viber" at bounding box center [590, 150] width 24 height 14
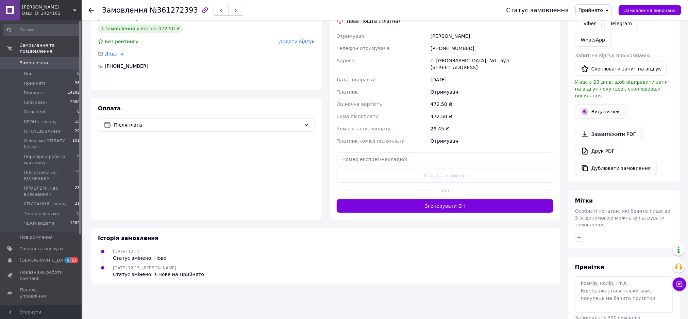
scroll to position [134, 0]
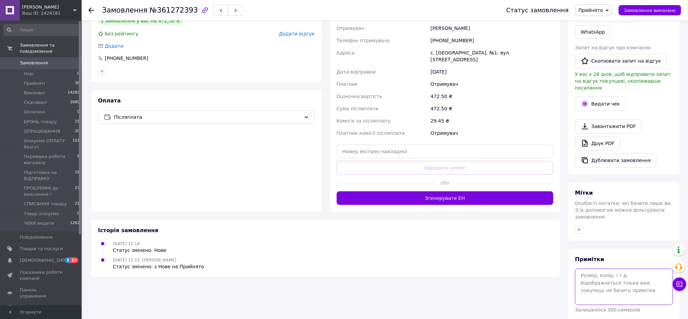
click at [593, 268] on textarea at bounding box center [624, 286] width 98 height 36
type textarea "Очікуємо відповідь на вайбер В"
click at [654, 318] on button "Зберегти" at bounding box center [655, 325] width 35 height 14
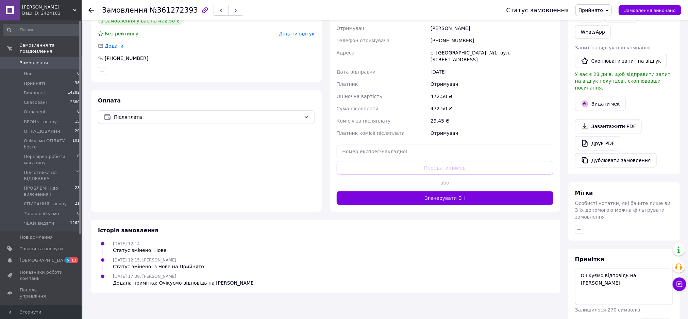
click at [91, 6] on div at bounding box center [95, 10] width 14 height 20
click at [91, 10] on icon at bounding box center [90, 9] width 5 height 5
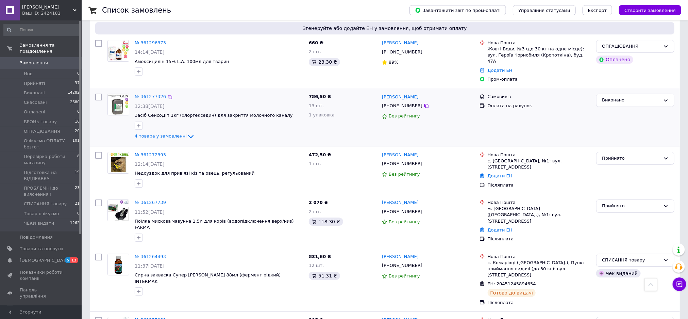
scroll to position [1122, 0]
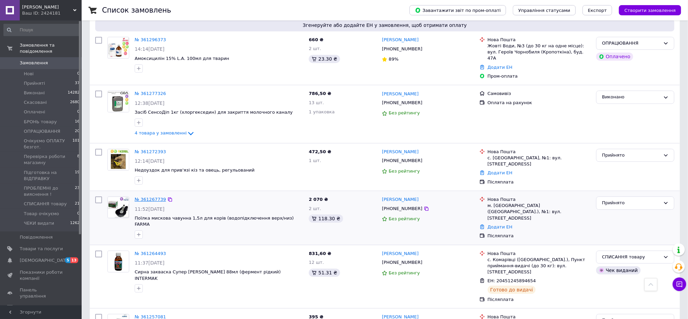
click at [143, 197] on link "№ 361267739" at bounding box center [150, 199] width 31 height 5
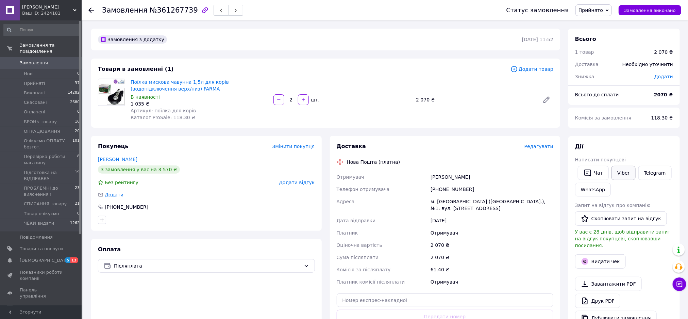
click at [617, 173] on link "Viber" at bounding box center [624, 173] width 24 height 14
click at [627, 173] on link "Viber" at bounding box center [624, 173] width 24 height 14
click at [618, 171] on link "Viber" at bounding box center [624, 173] width 24 height 14
click at [594, 169] on button "Чат" at bounding box center [593, 173] width 31 height 14
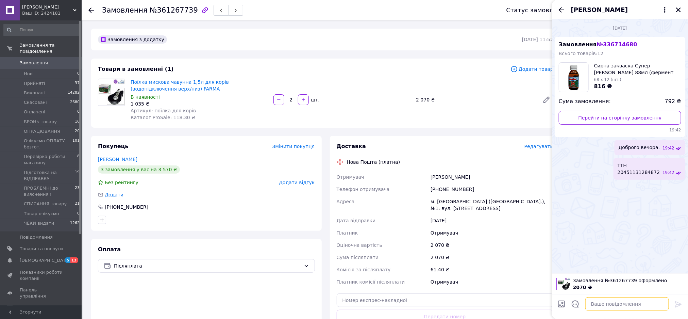
click at [603, 302] on textarea at bounding box center [627, 304] width 84 height 14
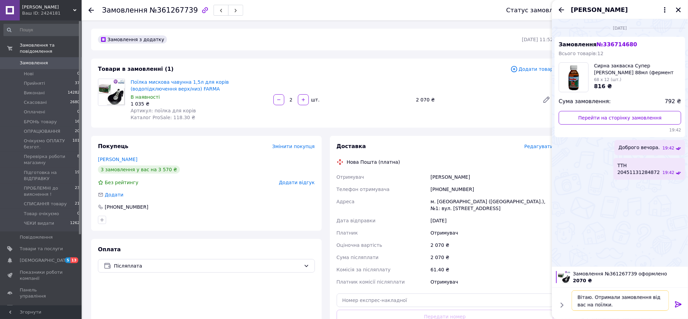
type textarea "Вітаю. Отримали замовлення від вас на поїлки."
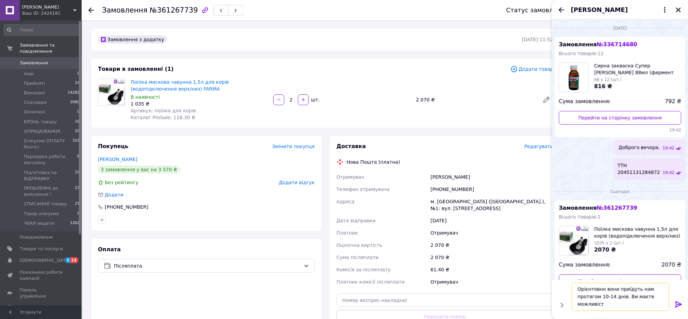
scroll to position [1, 0]
type textarea "Орієнтовно вони приїдуть нам протягом 10-14 днів. Ви маєте можливість очікувати?"
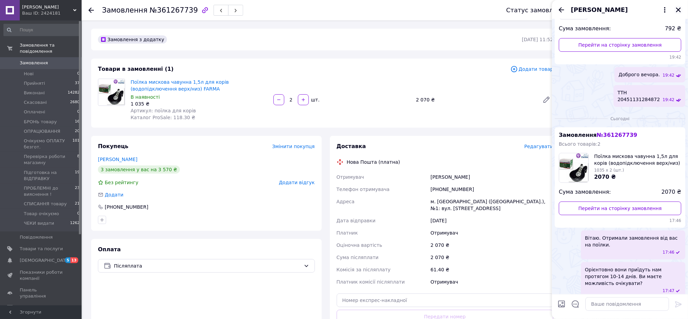
click at [680, 10] on icon "Закрити" at bounding box center [678, 10] width 6 height 6
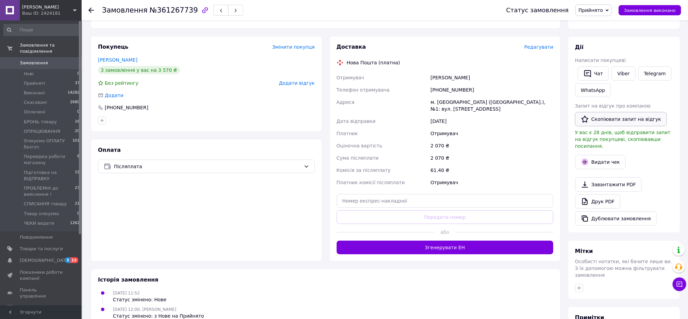
scroll to position [153, 0]
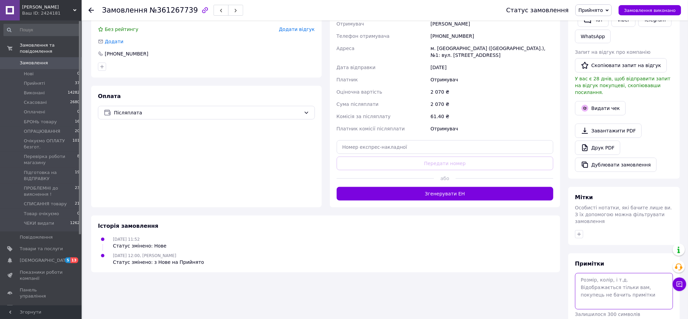
click at [608, 273] on textarea at bounding box center [624, 291] width 98 height 36
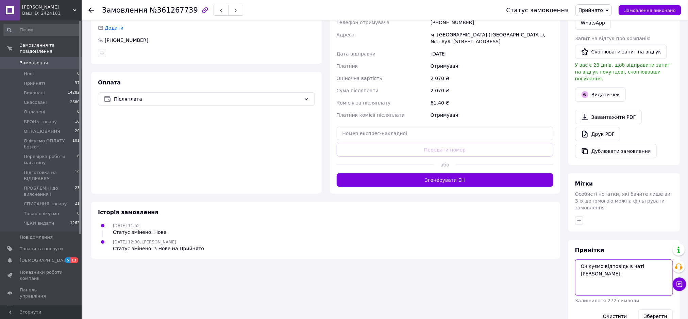
scroll to position [174, 0]
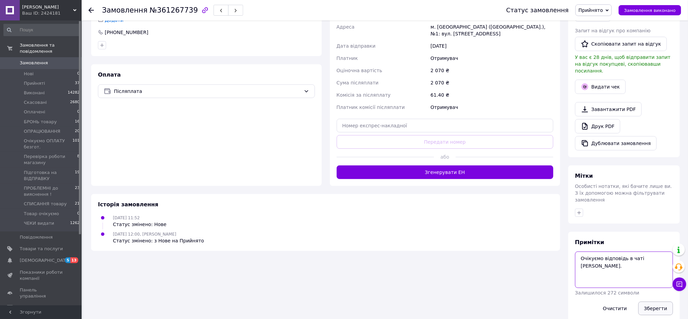
type textarea "Очікуємо відповідь в чаті В."
click at [653, 301] on button "Зберегти" at bounding box center [655, 308] width 35 height 14
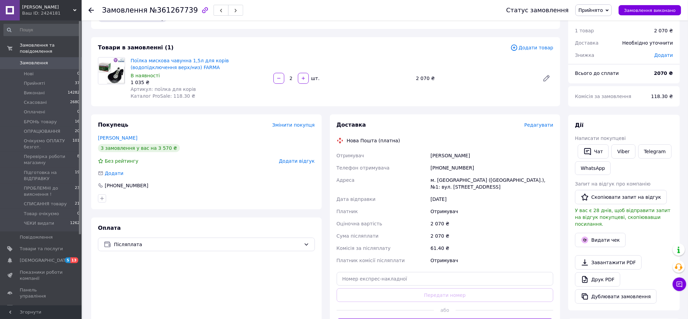
scroll to position [0, 0]
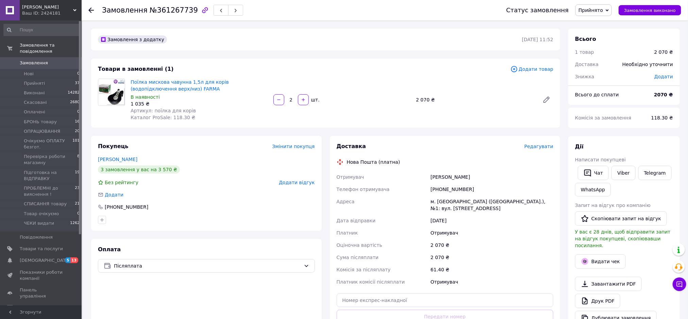
click at [90, 4] on div at bounding box center [95, 10] width 14 height 20
click at [92, 9] on icon at bounding box center [90, 9] width 5 height 5
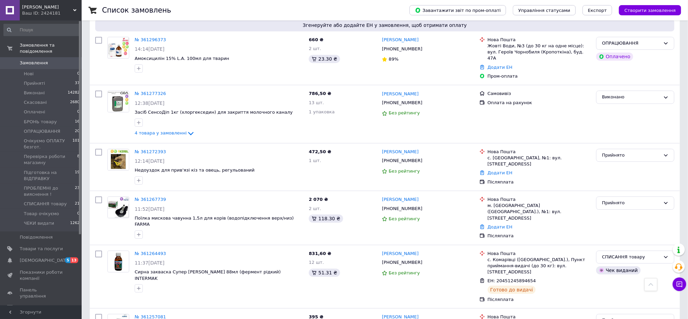
scroll to position [1224, 0]
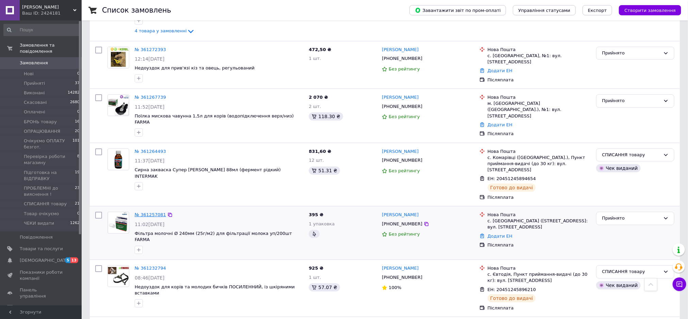
click at [150, 212] on link "№ 361257081" at bounding box center [150, 214] width 31 height 5
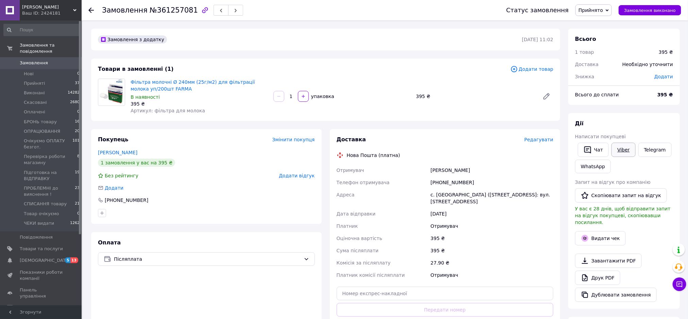
click at [619, 147] on link "Viber" at bounding box center [624, 150] width 24 height 14
click at [93, 7] on icon at bounding box center [90, 9] width 5 height 5
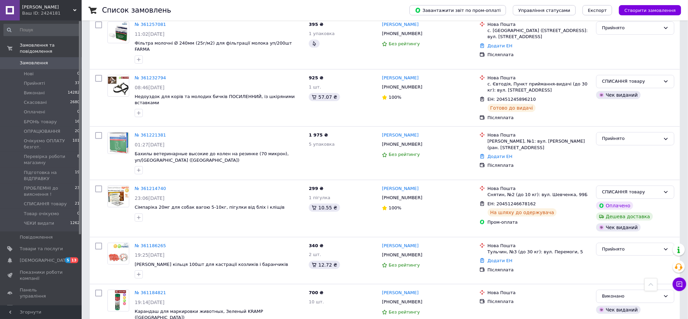
scroll to position [1429, 0]
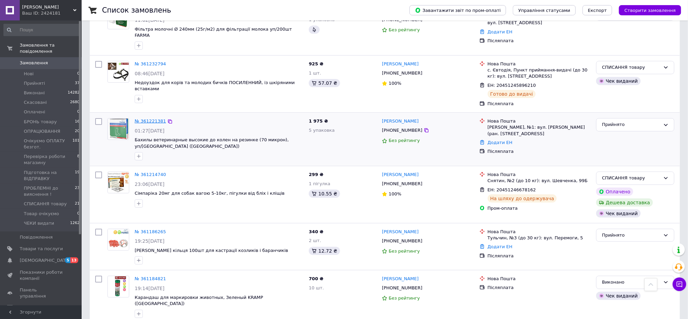
click at [149, 118] on link "№ 361221381" at bounding box center [150, 120] width 31 height 5
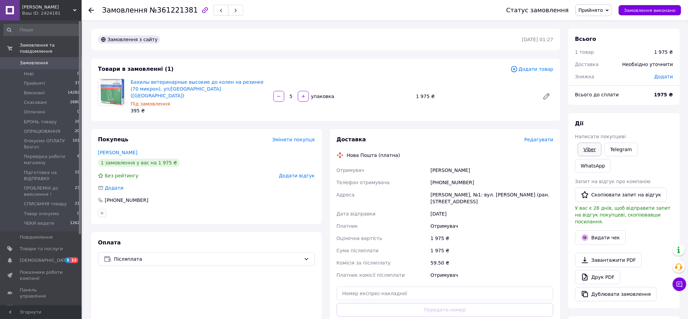
click at [591, 148] on link "Viber" at bounding box center [590, 150] width 24 height 14
click at [602, 11] on span "Прийнято" at bounding box center [591, 9] width 24 height 5
click at [615, 54] on li "БРОНЬ товару" at bounding box center [611, 54] width 71 height 10
click at [89, 10] on use at bounding box center [90, 9] width 5 height 5
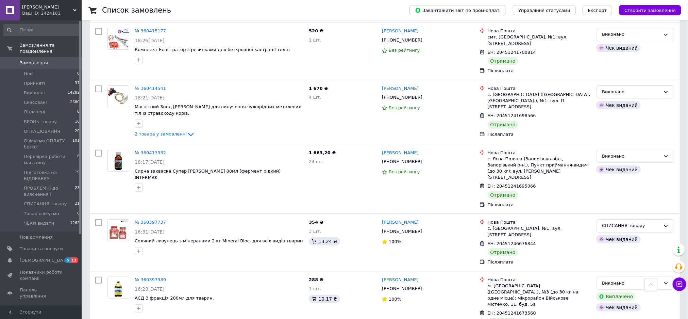
scroll to position [4183, 0]
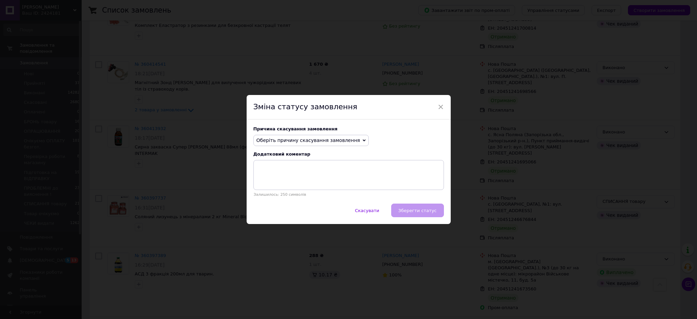
click at [316, 139] on span "Оберіть причину скасування замовлення" at bounding box center [308, 139] width 104 height 5
click at [265, 211] on li "Інше" at bounding box center [311, 211] width 115 height 10
click at [280, 172] on textarea at bounding box center [348, 175] width 190 height 30
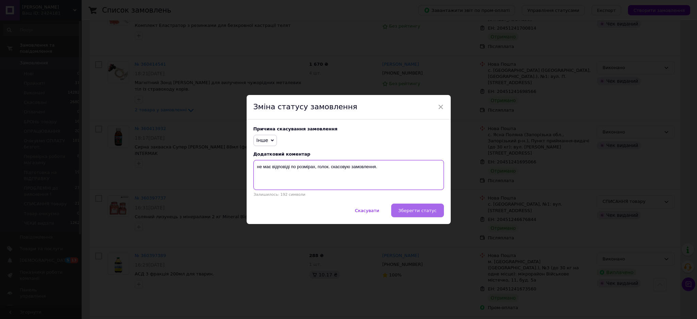
type textarea "не має відповіді по розмірах, голок. скасовую замовлення."
click at [430, 211] on span "Зберегти статус" at bounding box center [417, 210] width 38 height 5
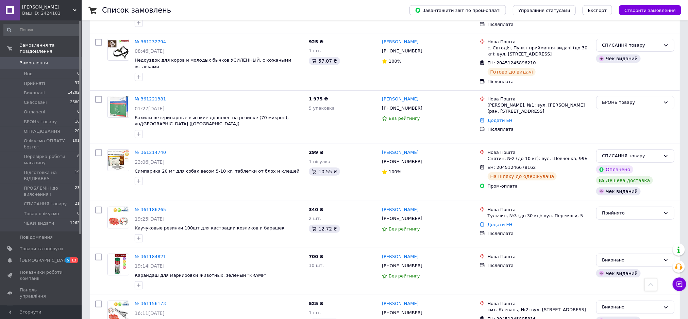
scroll to position [1480, 0]
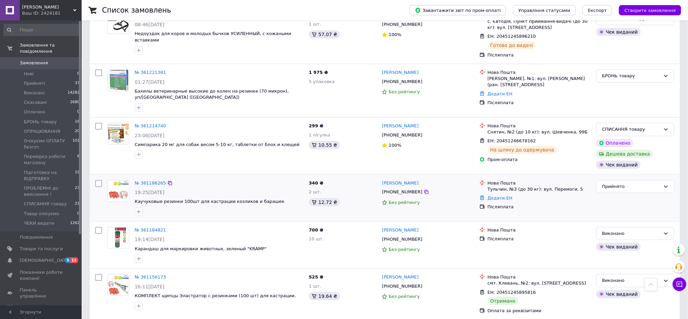
click at [150, 177] on div "№ 361186265 19:25, 09.09.2025 Каучуковые резинки 100шт для кастрации козликов и…" at bounding box center [219, 197] width 174 height 41
click at [150, 180] on link "№ 361186265" at bounding box center [150, 182] width 31 height 5
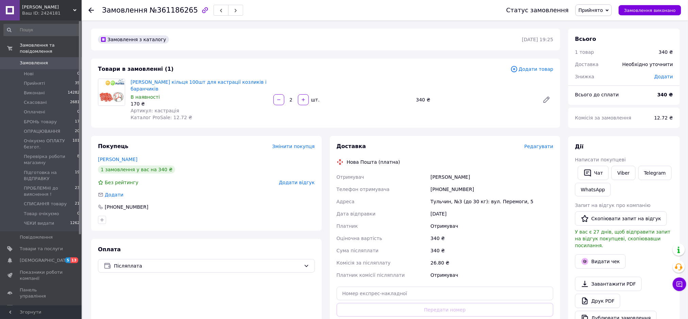
click at [538, 144] on span "Редагувати" at bounding box center [538, 146] width 29 height 5
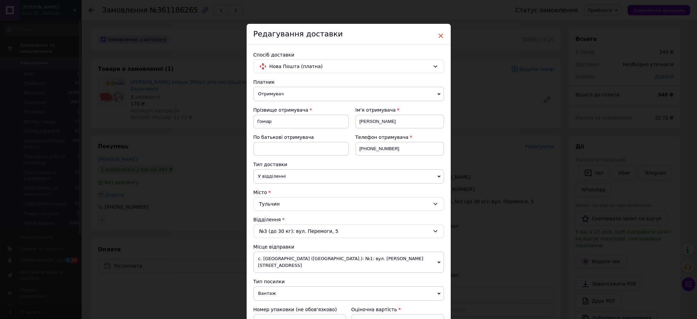
click at [439, 35] on span "×" at bounding box center [441, 36] width 6 height 12
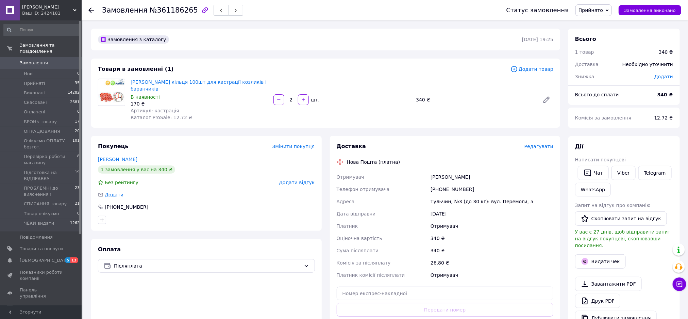
click at [594, 7] on span "Прийнято" at bounding box center [591, 9] width 24 height 5
click at [597, 34] on li "Скасовано" at bounding box center [611, 34] width 71 height 10
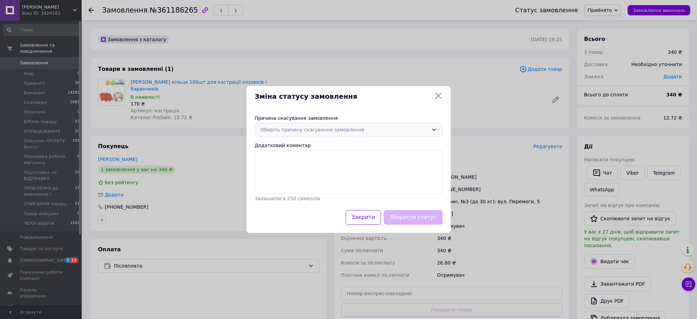
click at [305, 124] on div "Оберіть причину скасування замовлення" at bounding box center [349, 130] width 188 height 14
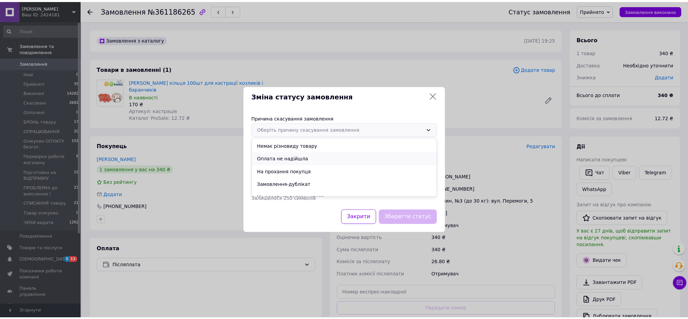
scroll to position [32, 0]
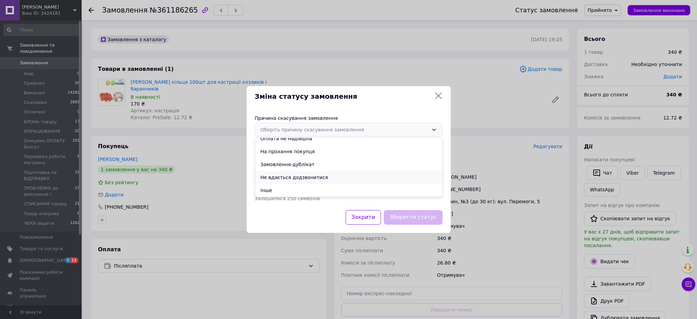
click at [299, 179] on li "Не вдається додзвонитися" at bounding box center [348, 177] width 187 height 13
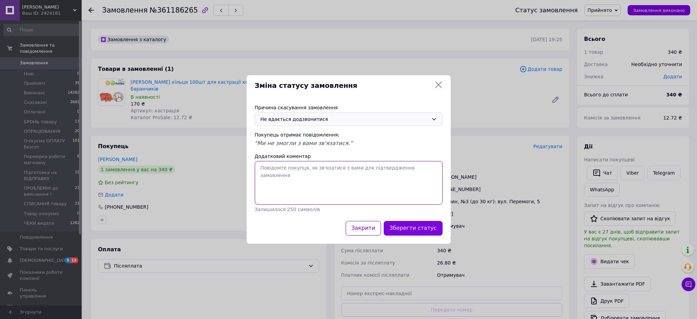
click at [294, 174] on textarea "Додатковий коментар" at bounding box center [349, 183] width 188 height 44
click at [422, 228] on button "Зберегти статус" at bounding box center [413, 228] width 59 height 15
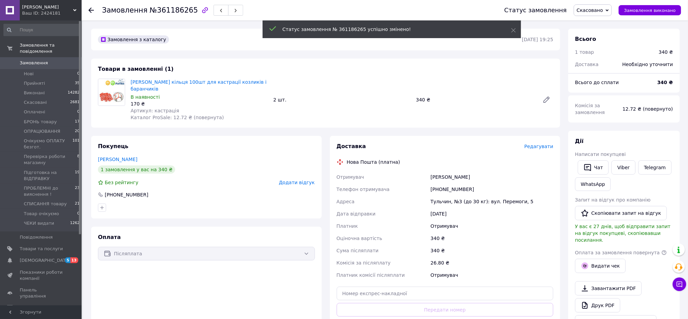
click at [90, 8] on icon at bounding box center [90, 9] width 5 height 5
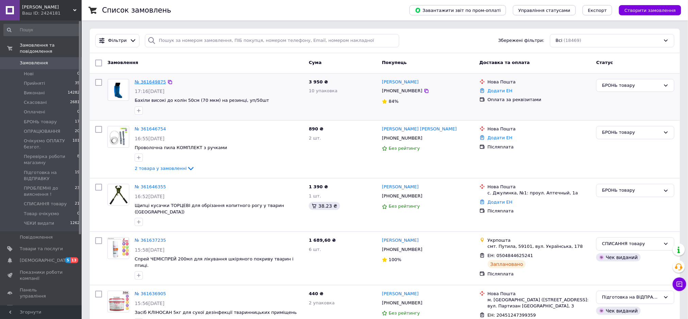
click at [147, 81] on link "№ 361649875" at bounding box center [150, 81] width 31 height 5
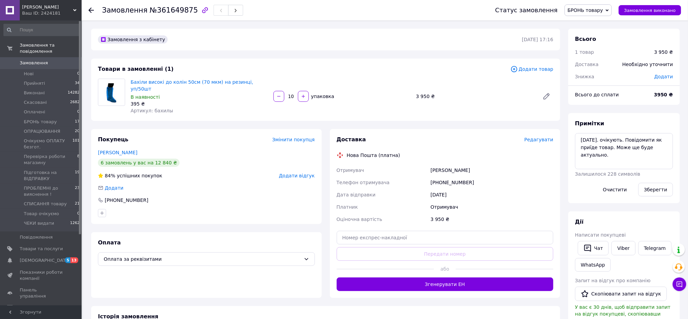
click at [111, 150] on link "Киселюк Олеся" at bounding box center [117, 152] width 39 height 5
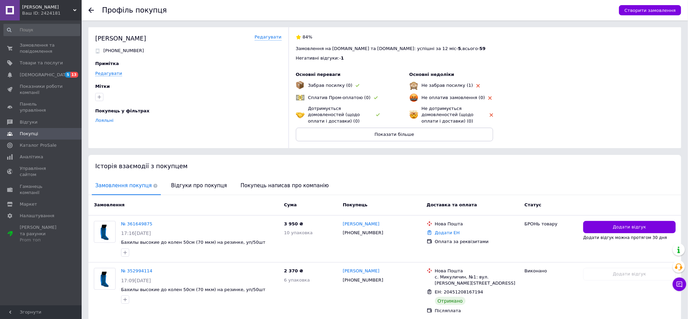
click at [91, 9] on use at bounding box center [90, 9] width 5 height 5
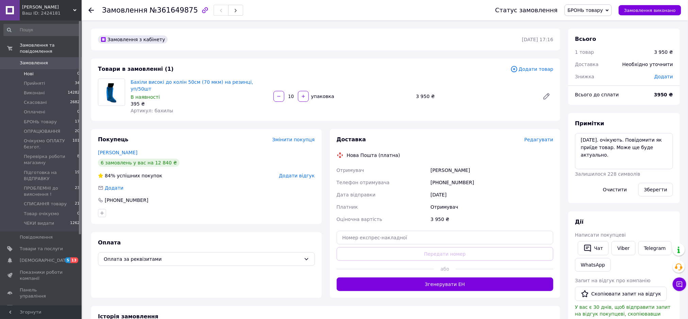
click at [24, 71] on span "Нові" at bounding box center [29, 74] width 10 height 6
